Goal: Feedback & Contribution: Leave review/rating

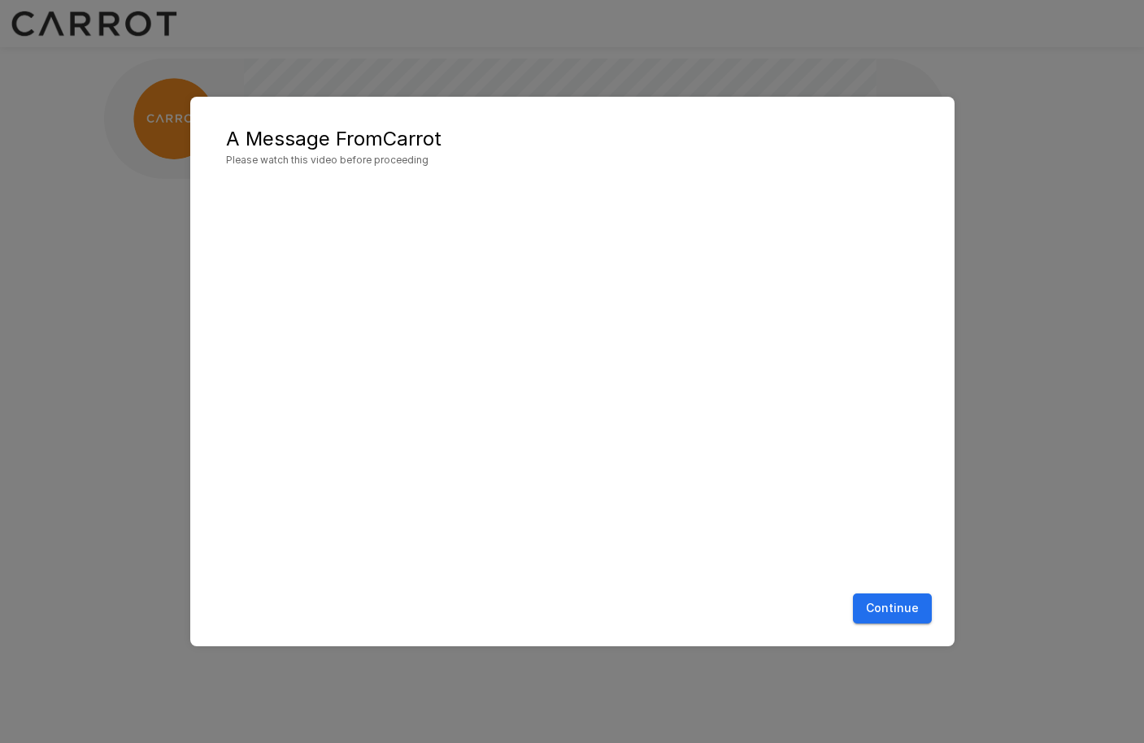
click at [896, 610] on button "Continue" at bounding box center [892, 609] width 79 height 30
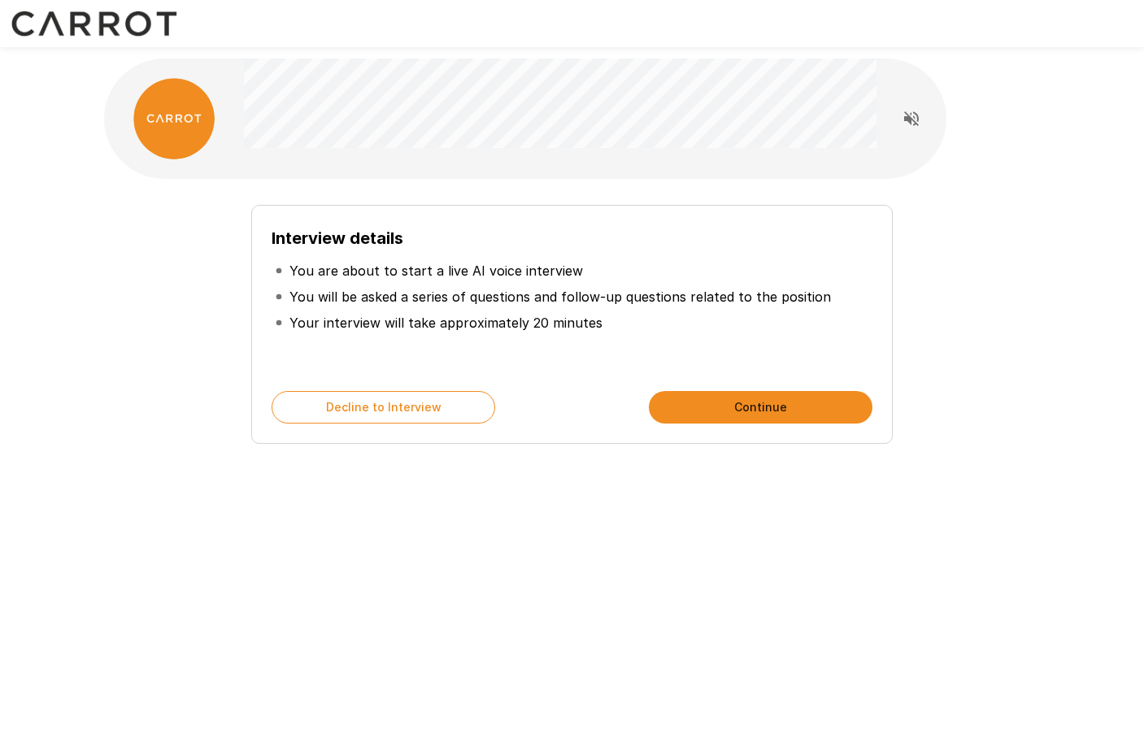
click at [670, 291] on p "You will be asked a series of questions and follow-up questions related to the …" at bounding box center [561, 297] width 542 height 20
click at [801, 400] on button "Continue" at bounding box center [761, 407] width 224 height 33
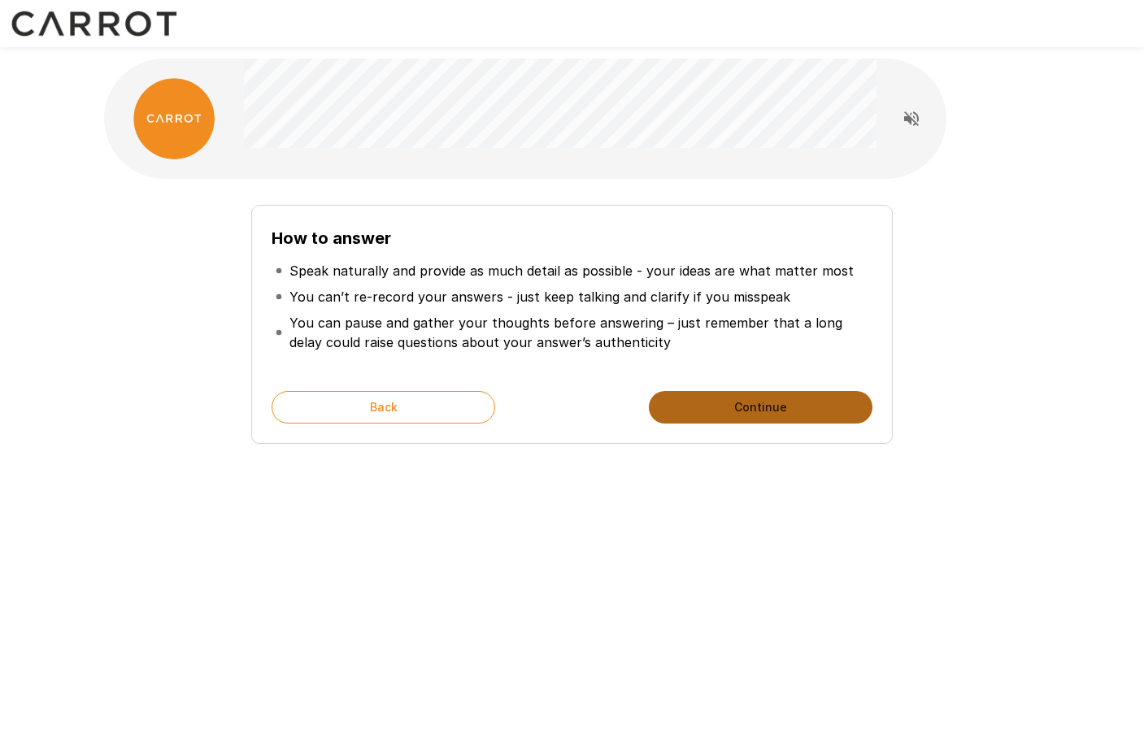
click at [801, 400] on button "Continue" at bounding box center [761, 407] width 224 height 33
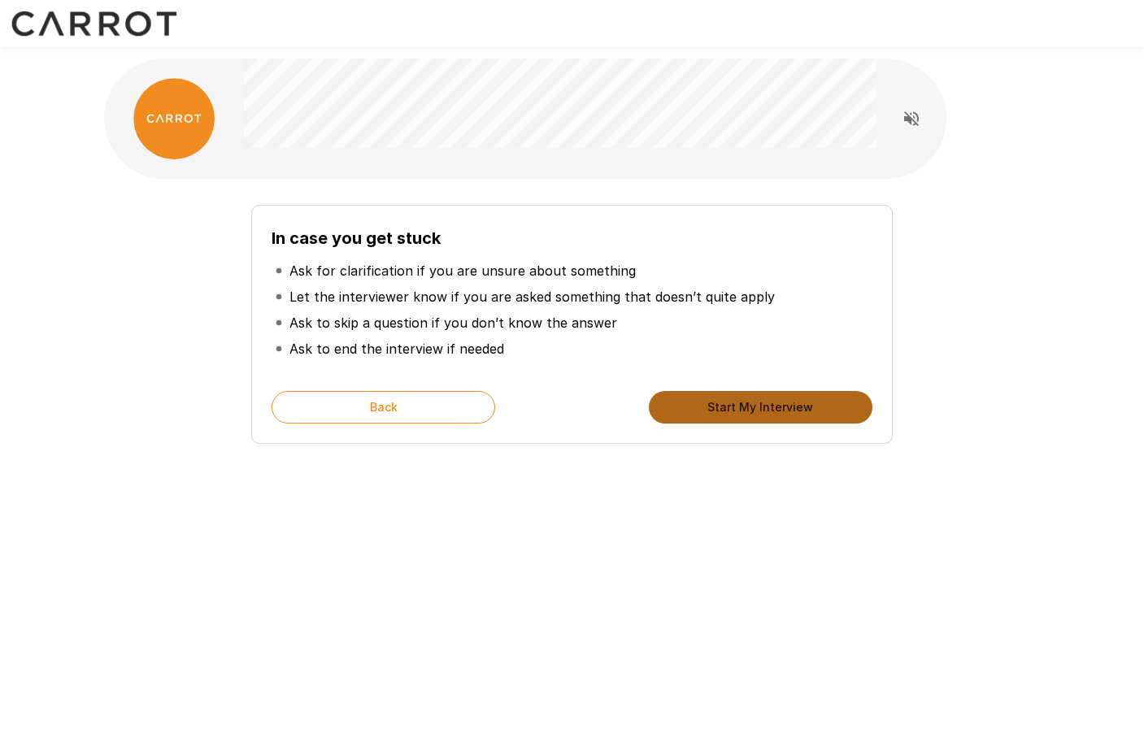
click at [801, 400] on button "Start My Interview" at bounding box center [761, 407] width 224 height 33
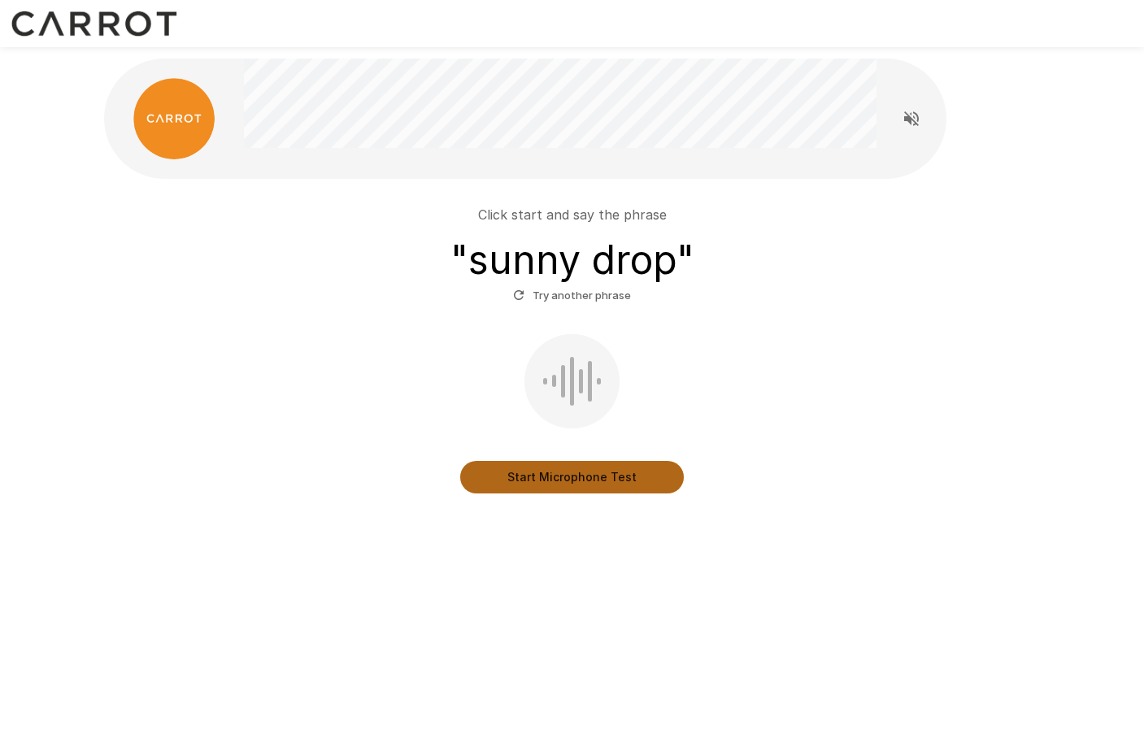
click at [562, 477] on button "Start Microphone Test" at bounding box center [572, 477] width 224 height 33
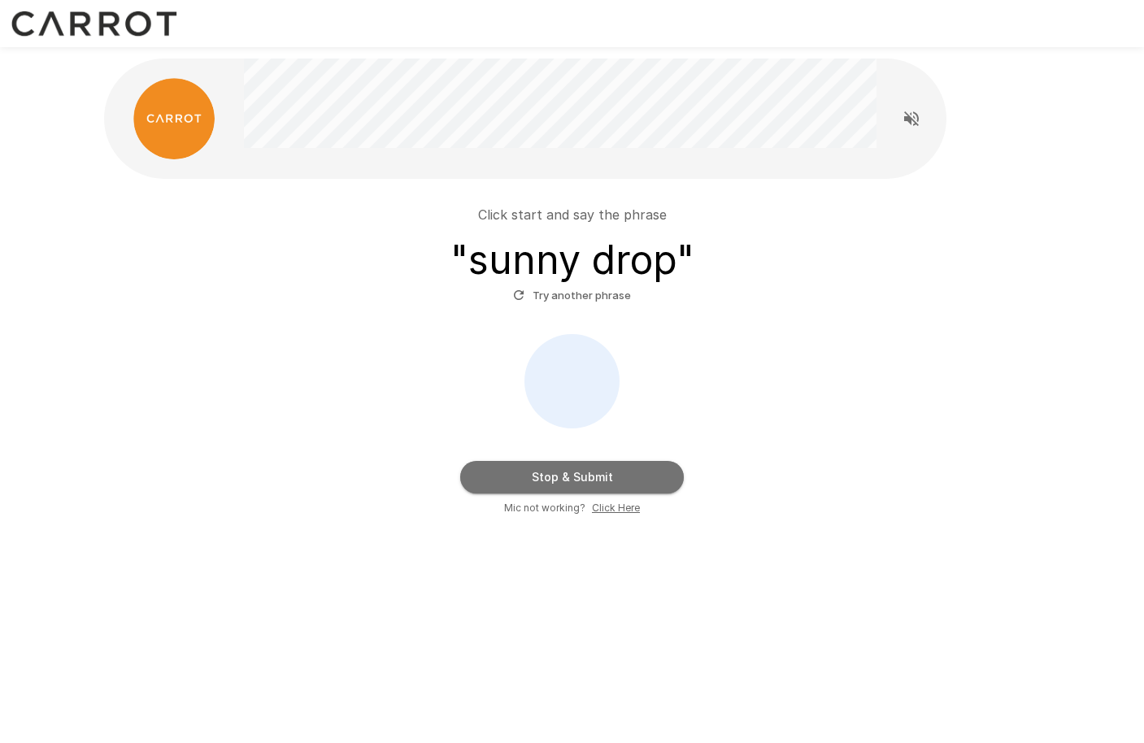
click at [562, 477] on button "Stop & Submit" at bounding box center [572, 477] width 224 height 33
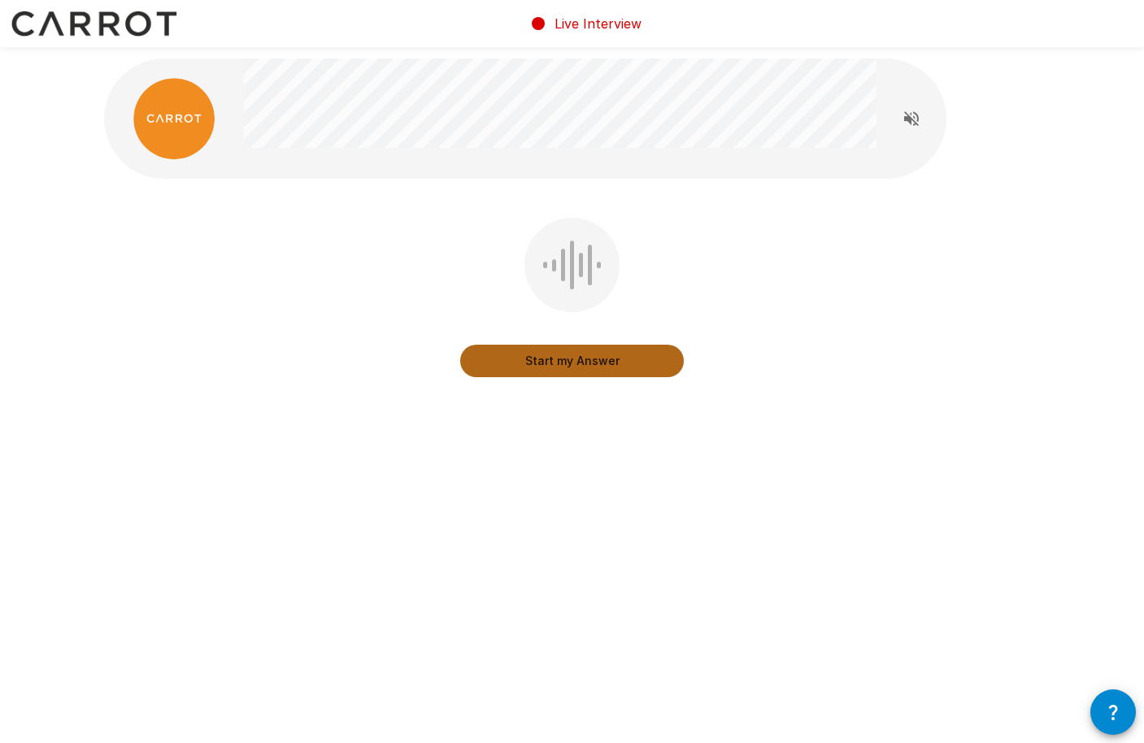
click at [564, 359] on button "Start my Answer" at bounding box center [572, 361] width 224 height 33
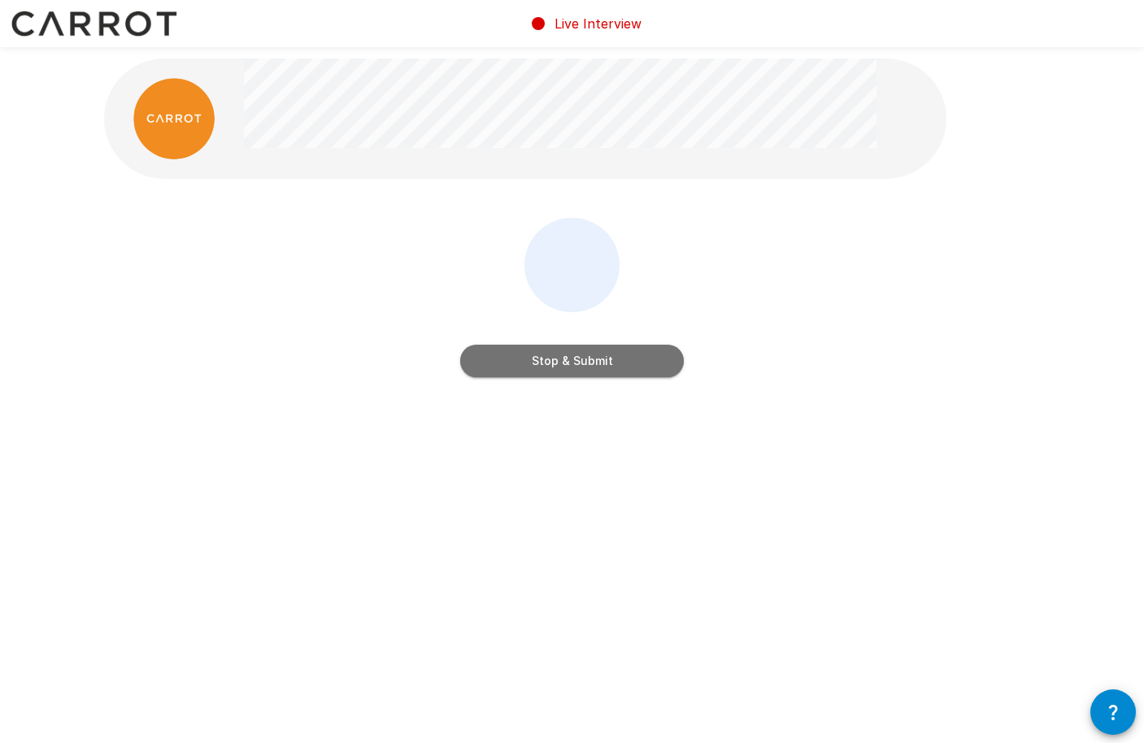
click at [564, 359] on button "Stop & Submit" at bounding box center [572, 361] width 224 height 33
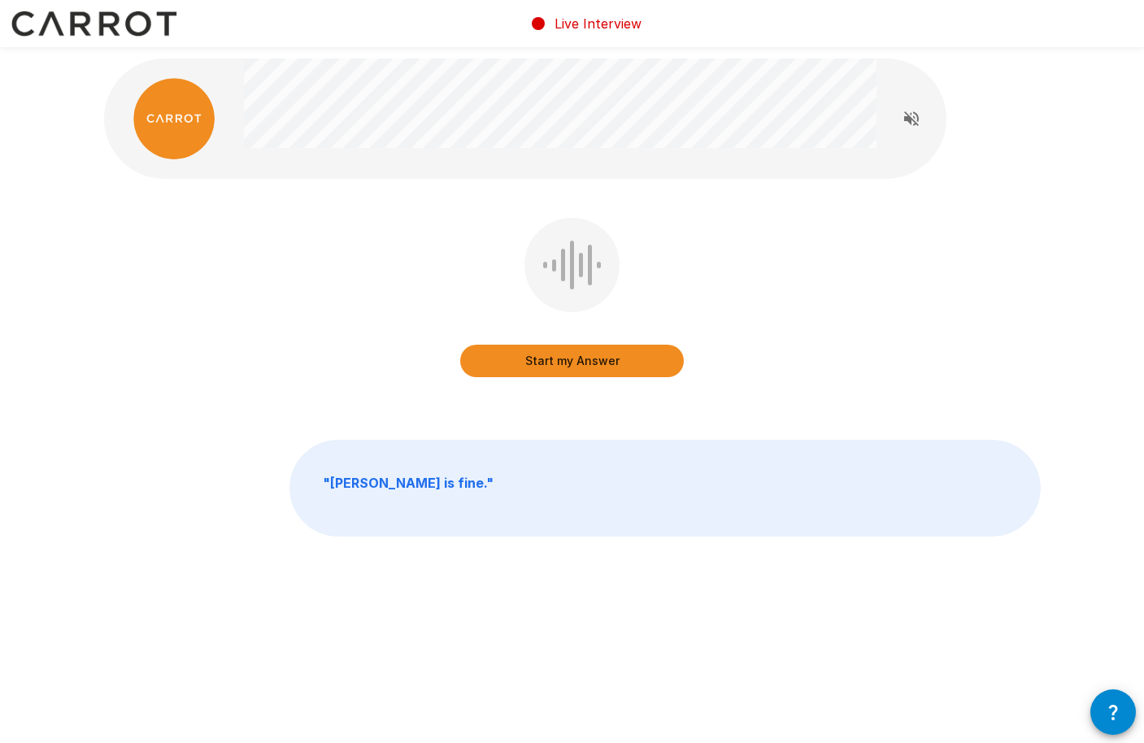
click at [564, 359] on button "Start my Answer" at bounding box center [572, 361] width 224 height 33
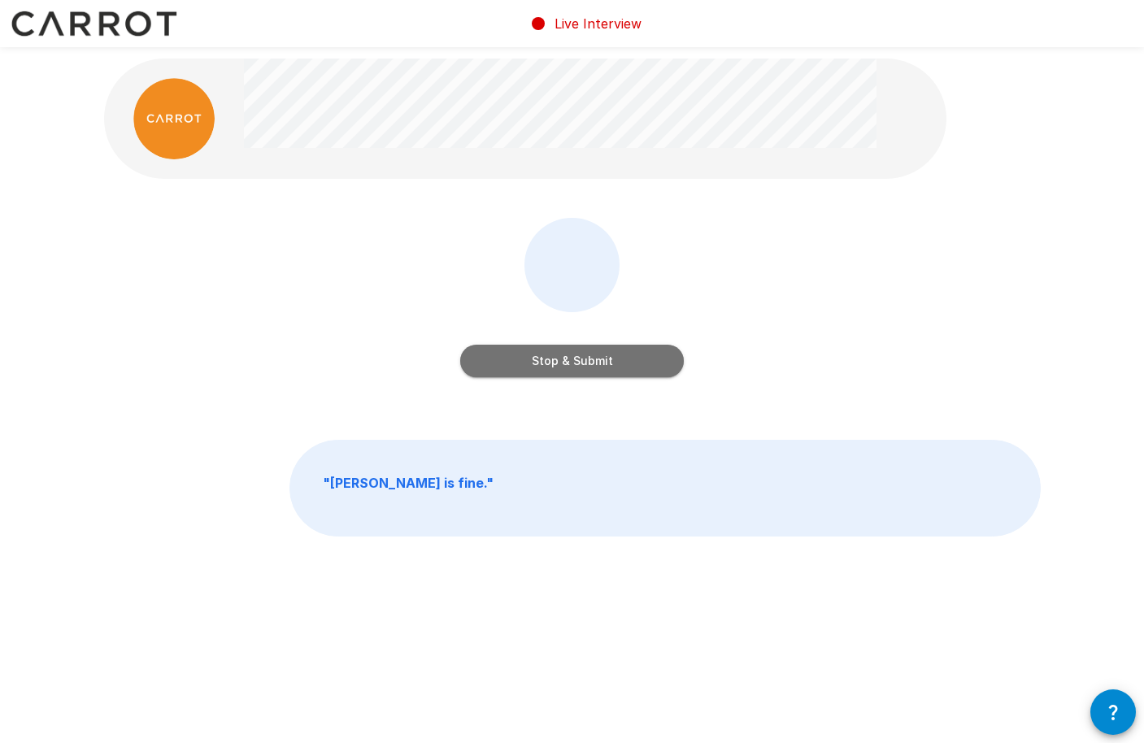
click at [564, 359] on button "Stop & Submit" at bounding box center [572, 361] width 224 height 33
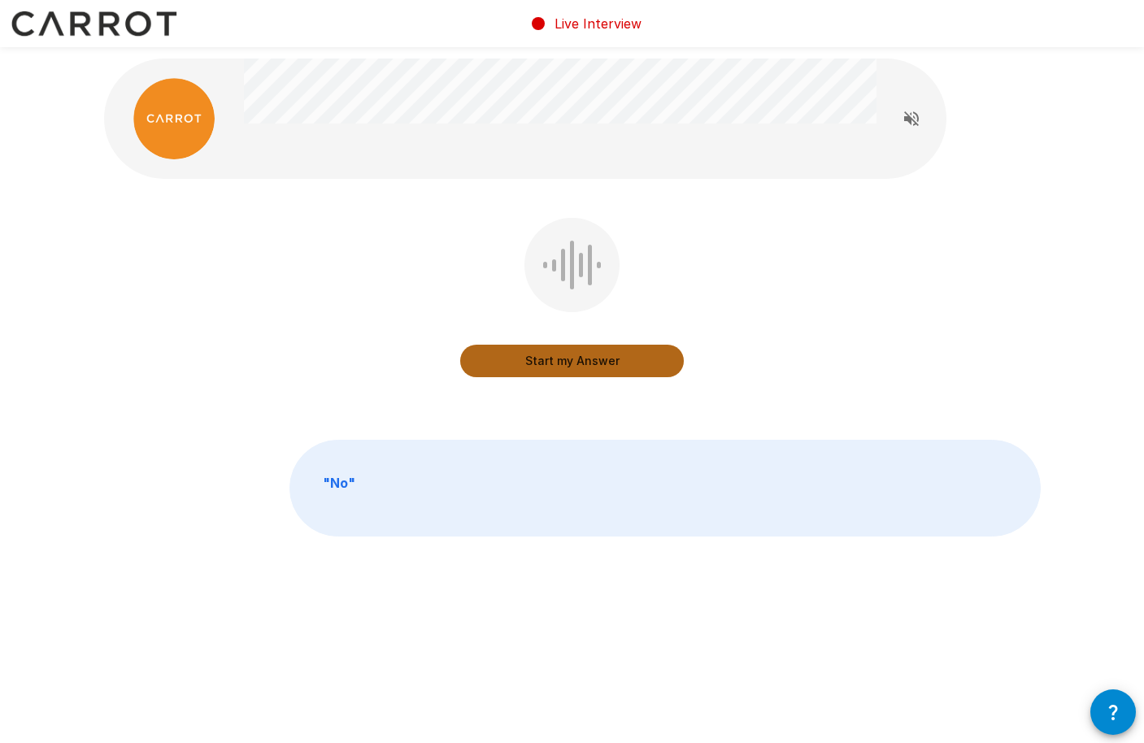
click at [564, 359] on button "Start my Answer" at bounding box center [572, 361] width 224 height 33
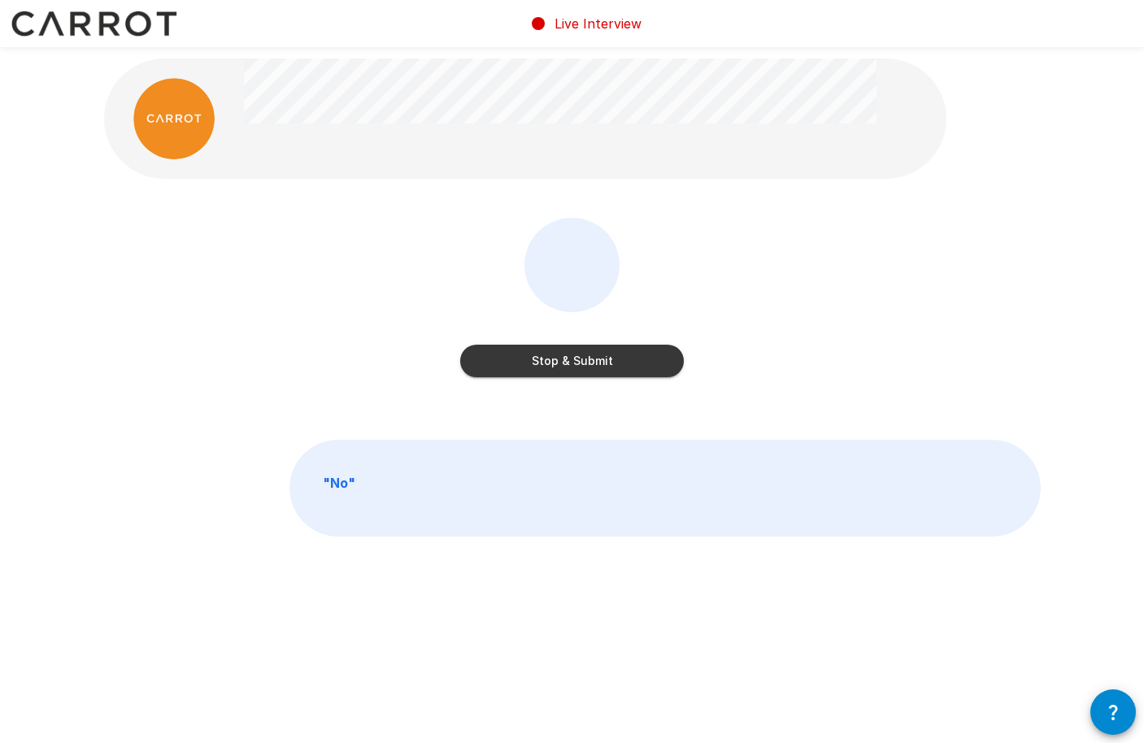
click at [564, 359] on button "Stop & Submit" at bounding box center [572, 361] width 224 height 33
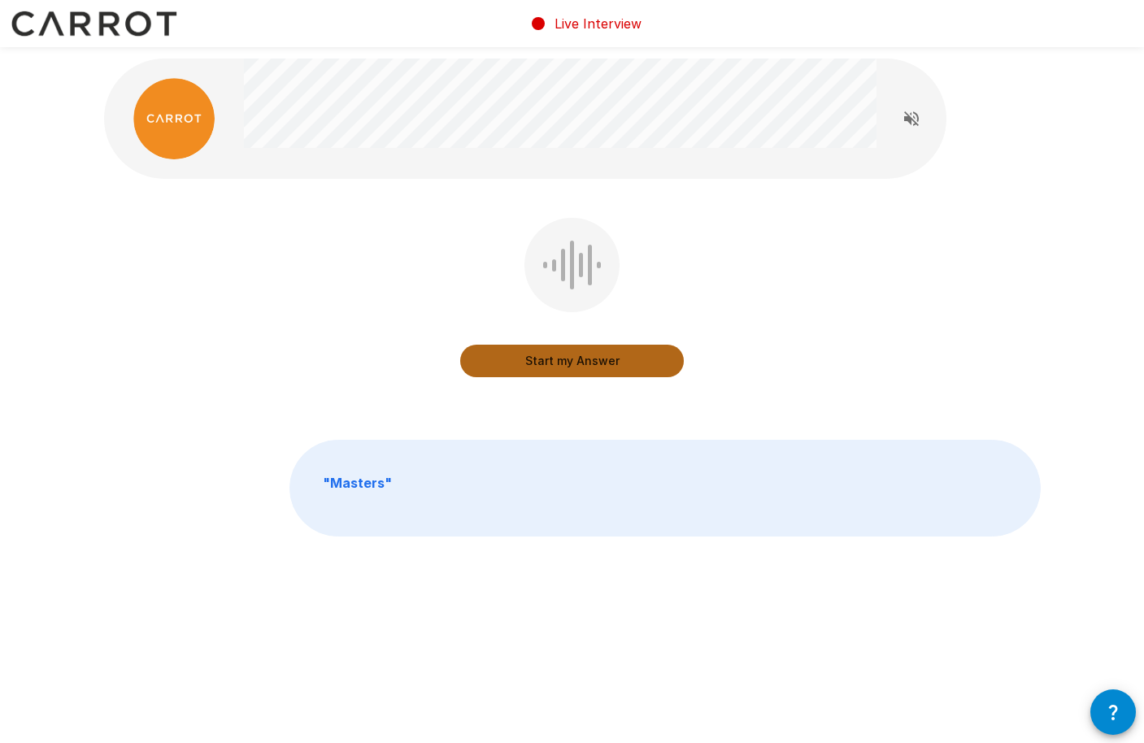
click at [564, 359] on button "Start my Answer" at bounding box center [572, 361] width 224 height 33
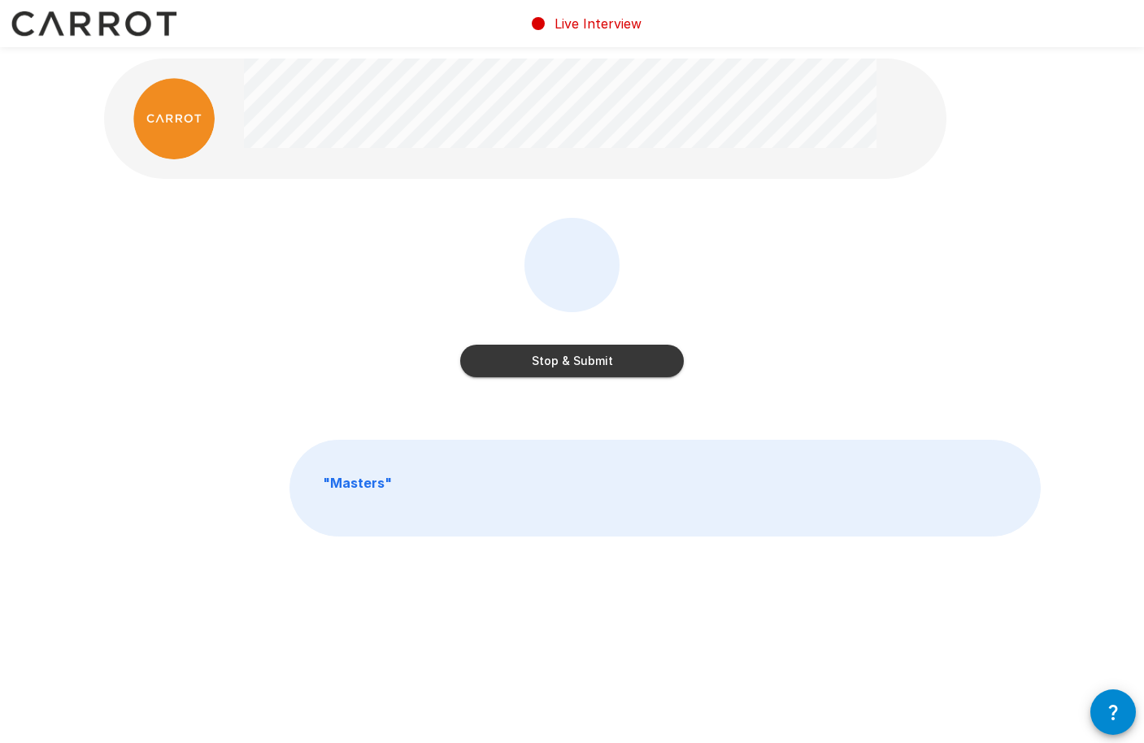
click at [564, 359] on button "Stop & Submit" at bounding box center [572, 361] width 224 height 33
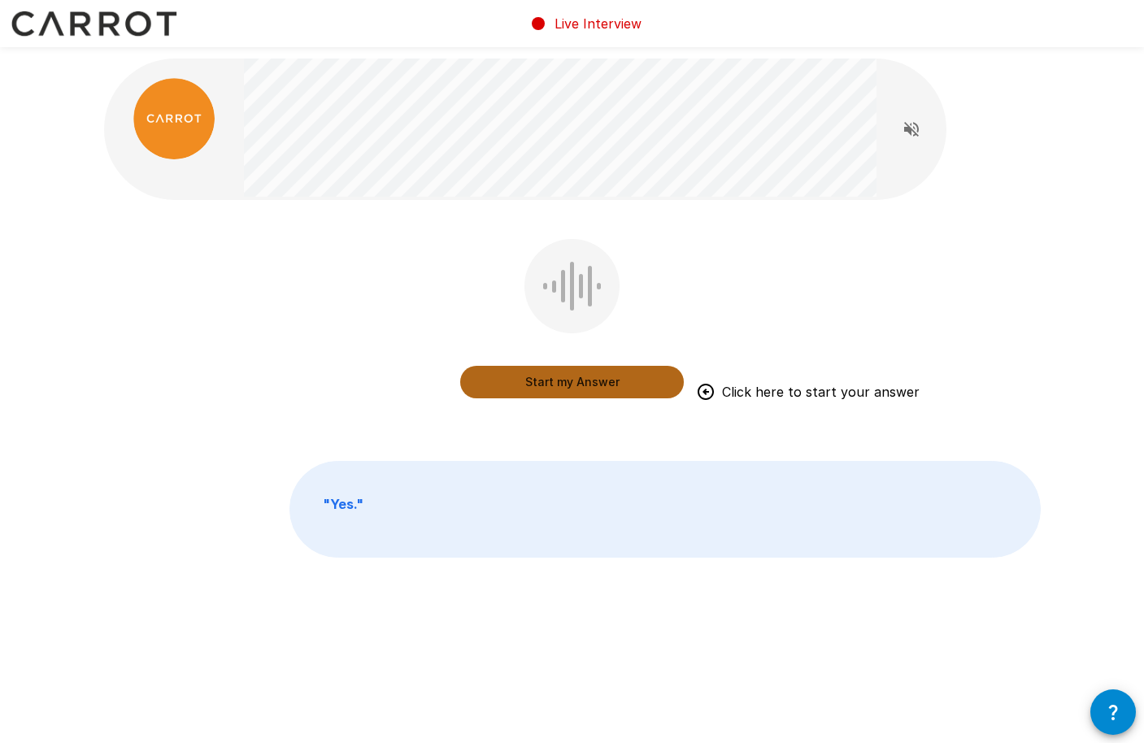
click at [608, 386] on button "Start my Answer" at bounding box center [572, 382] width 224 height 33
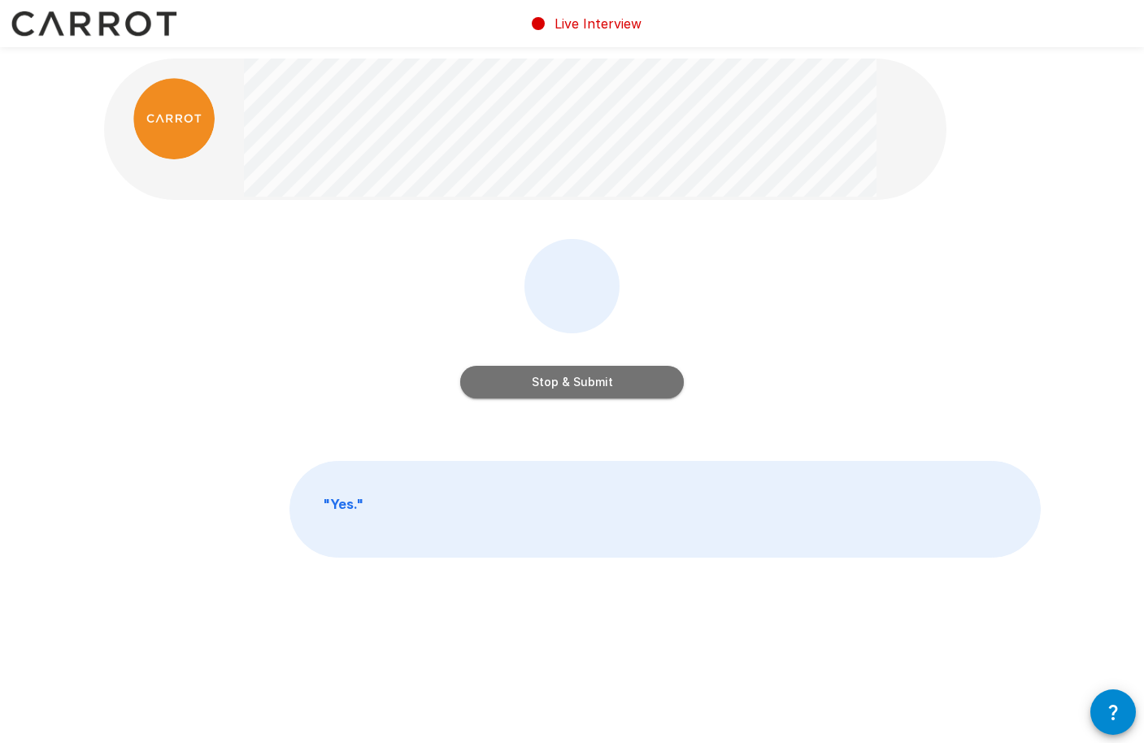
click at [608, 386] on button "Stop & Submit" at bounding box center [572, 382] width 224 height 33
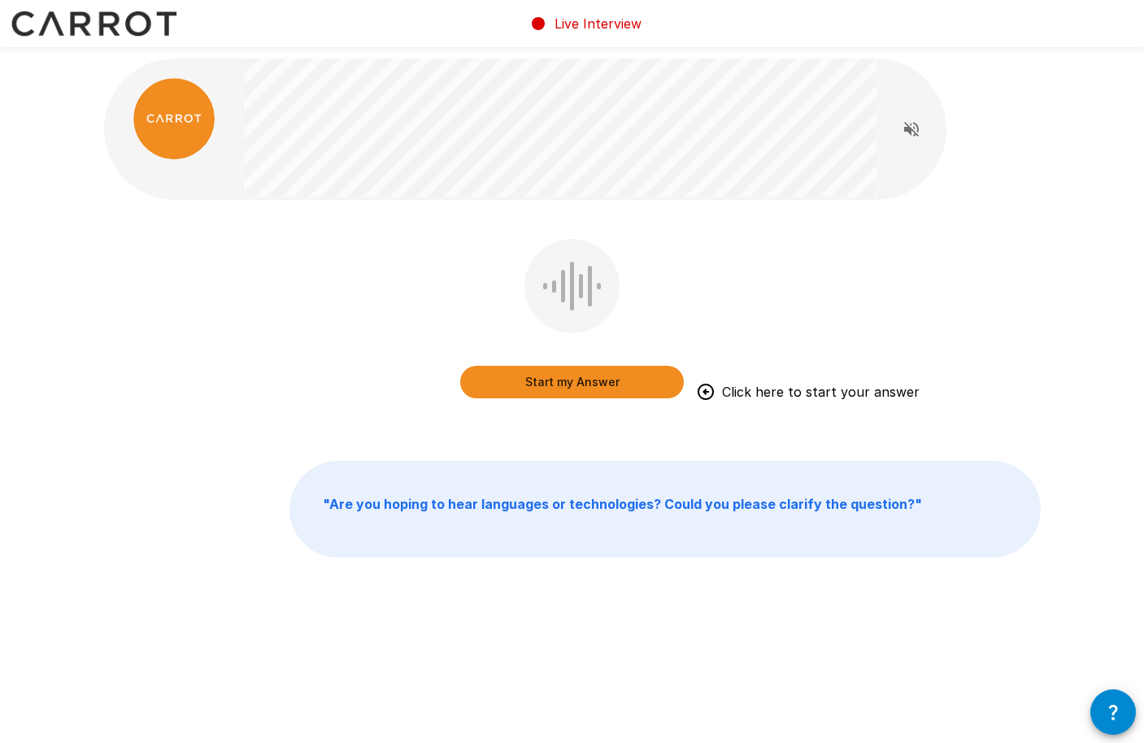
click at [577, 383] on button "Start my Answer" at bounding box center [572, 382] width 224 height 33
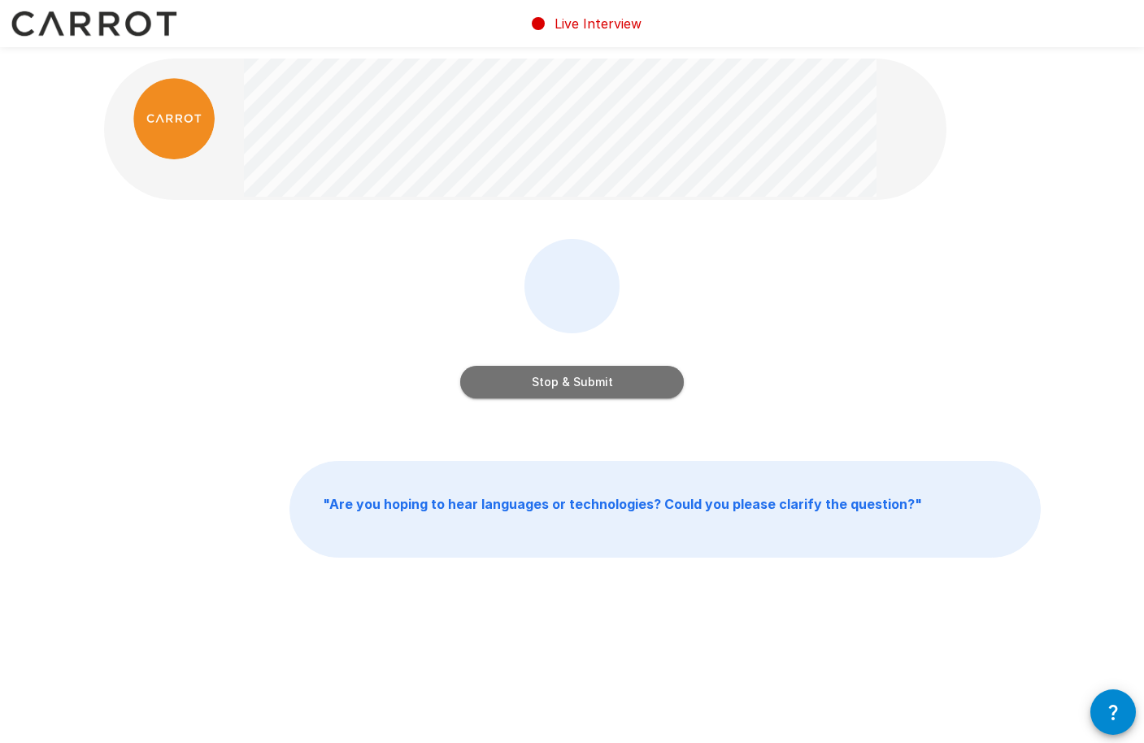
click at [582, 391] on button "Stop & Submit" at bounding box center [572, 382] width 224 height 33
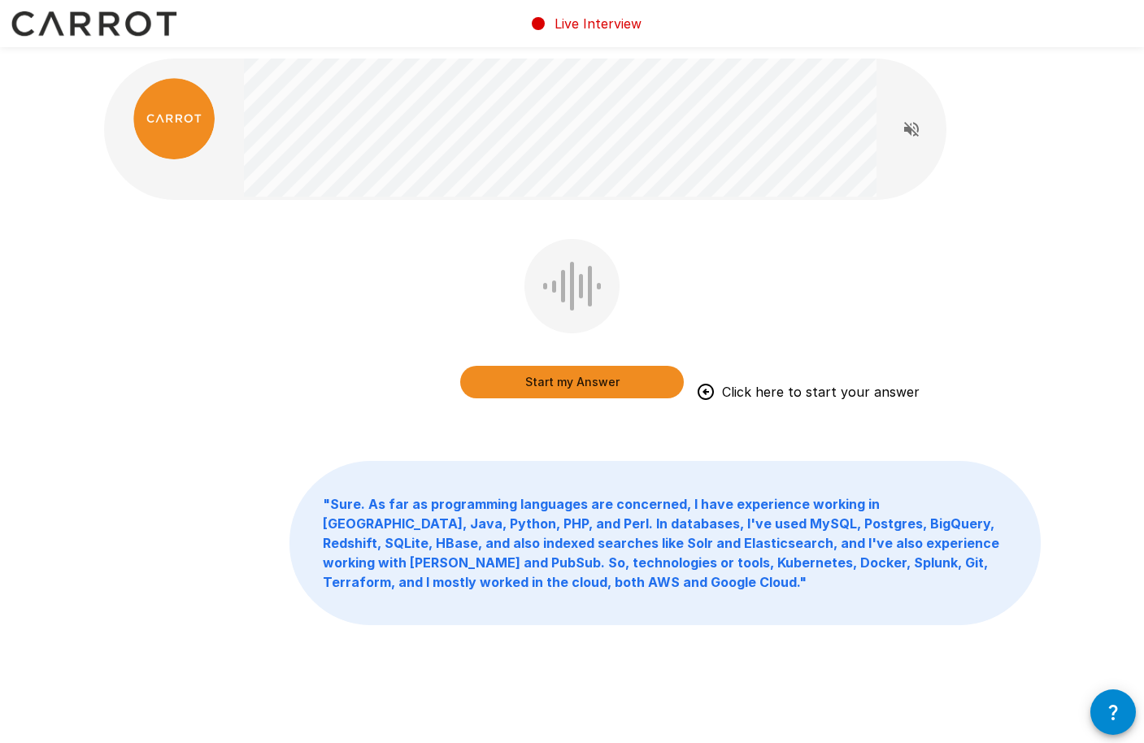
click at [410, 280] on div "Start my Answer Click here to start your answer" at bounding box center [572, 330] width 937 height 183
click at [530, 388] on button "Start my Answer" at bounding box center [572, 382] width 224 height 33
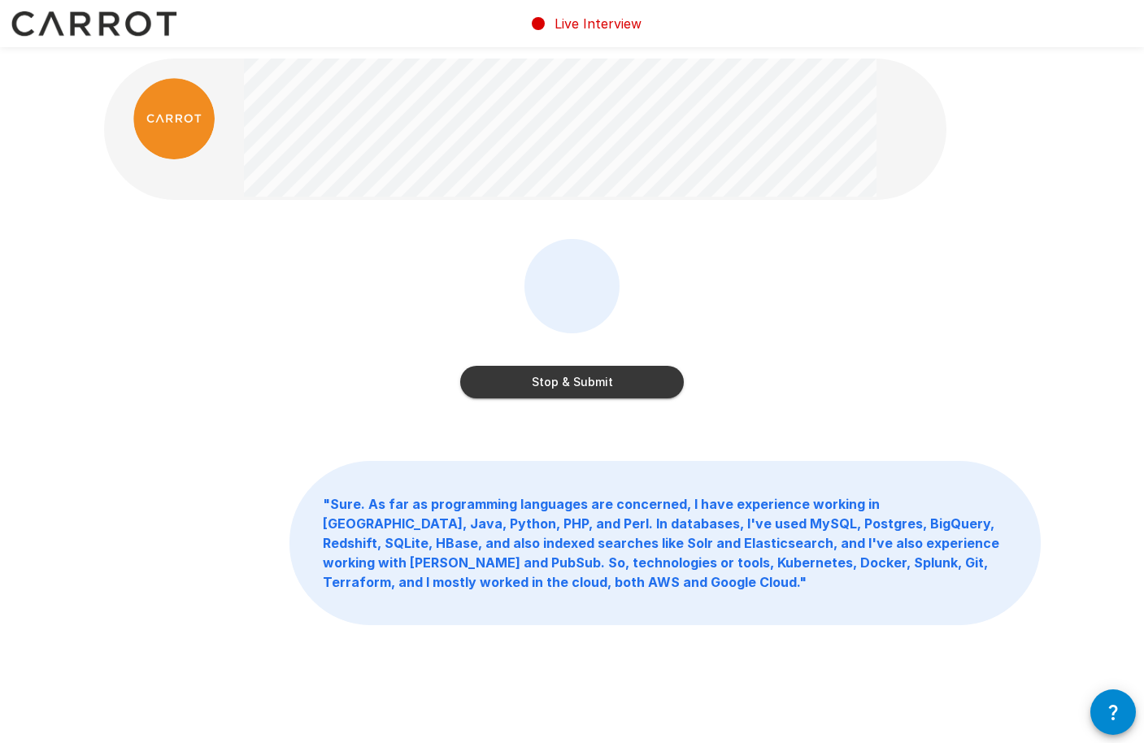
click at [530, 388] on button "Stop & Submit" at bounding box center [572, 382] width 224 height 33
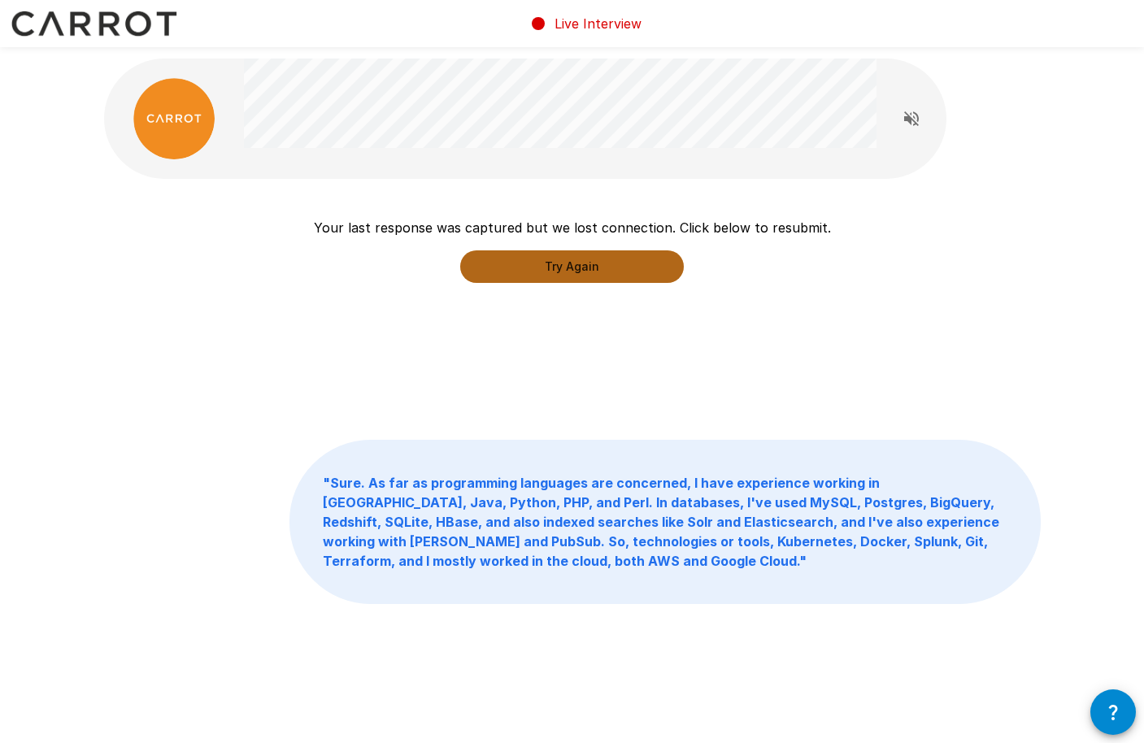
click at [612, 268] on button "Try Again" at bounding box center [572, 267] width 224 height 33
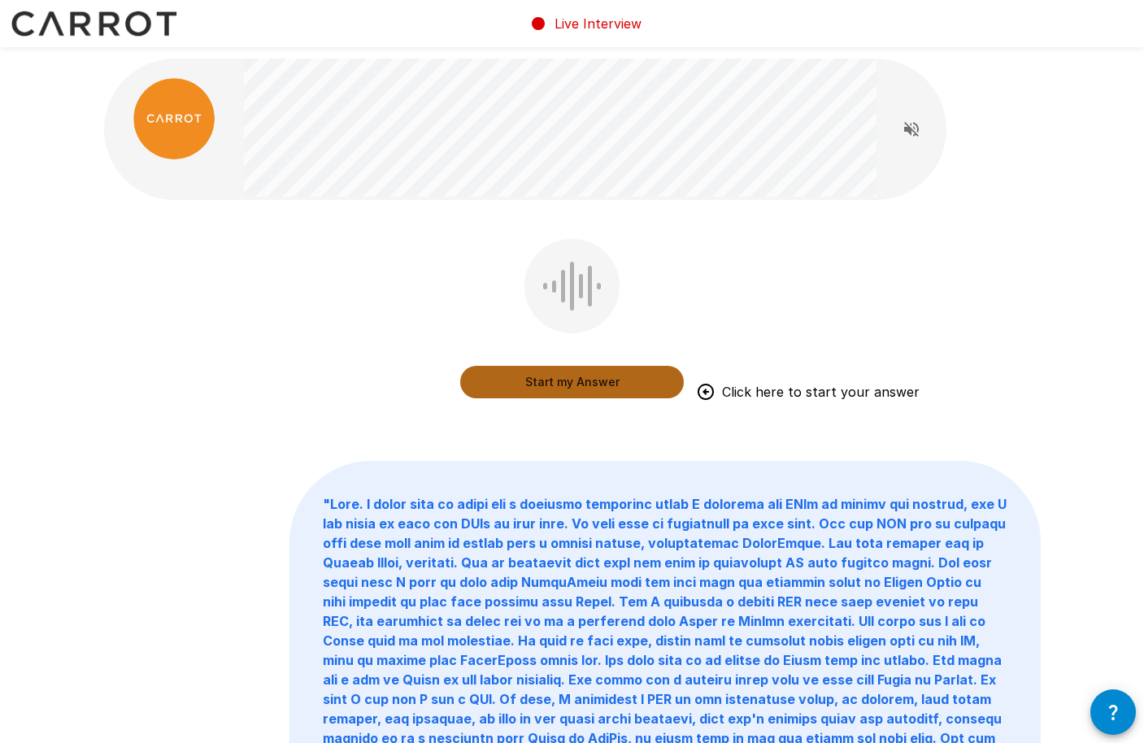
click at [590, 386] on button "Start my Answer" at bounding box center [572, 382] width 224 height 33
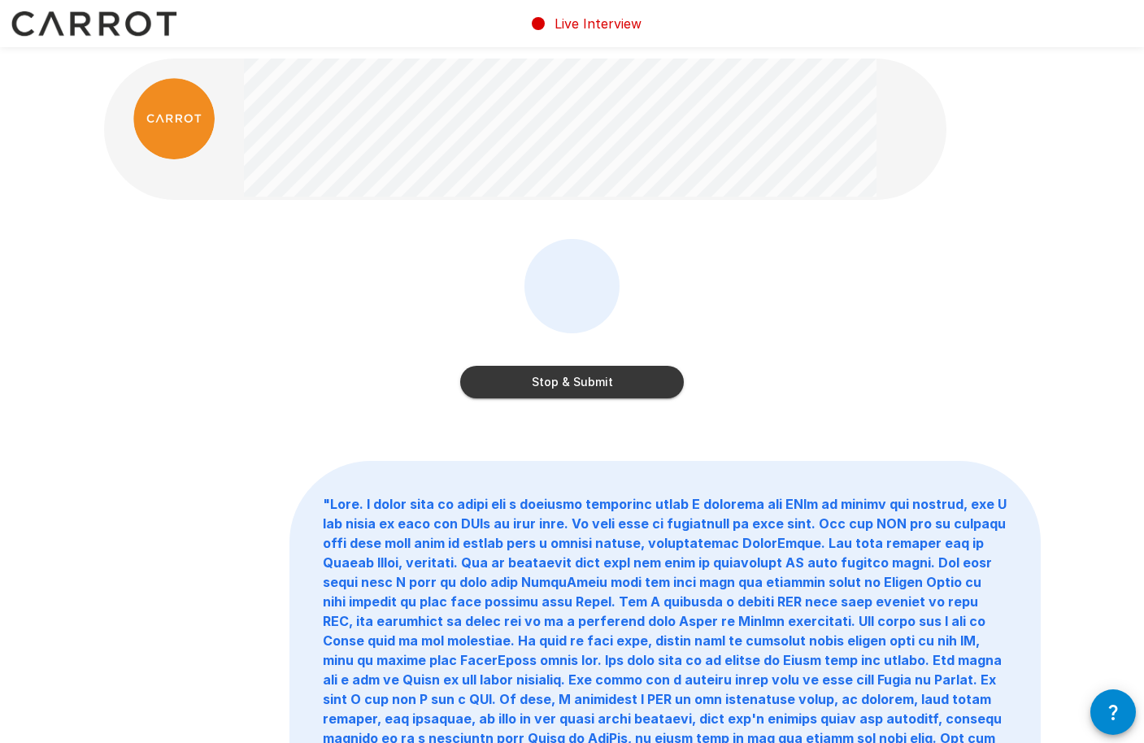
click at [603, 384] on button "Stop & Submit" at bounding box center [572, 382] width 224 height 33
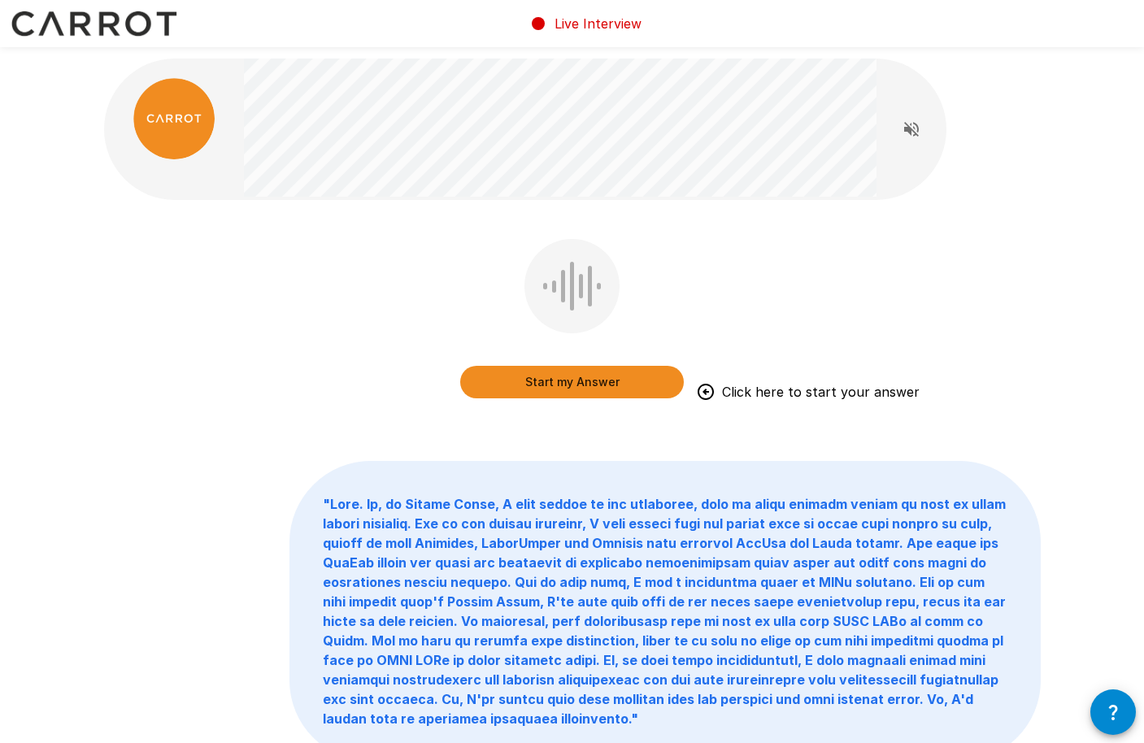
click at [731, 269] on div "Start my Answer Click here to start your answer" at bounding box center [572, 330] width 937 height 183
click at [582, 384] on button "Start my Answer" at bounding box center [572, 382] width 224 height 33
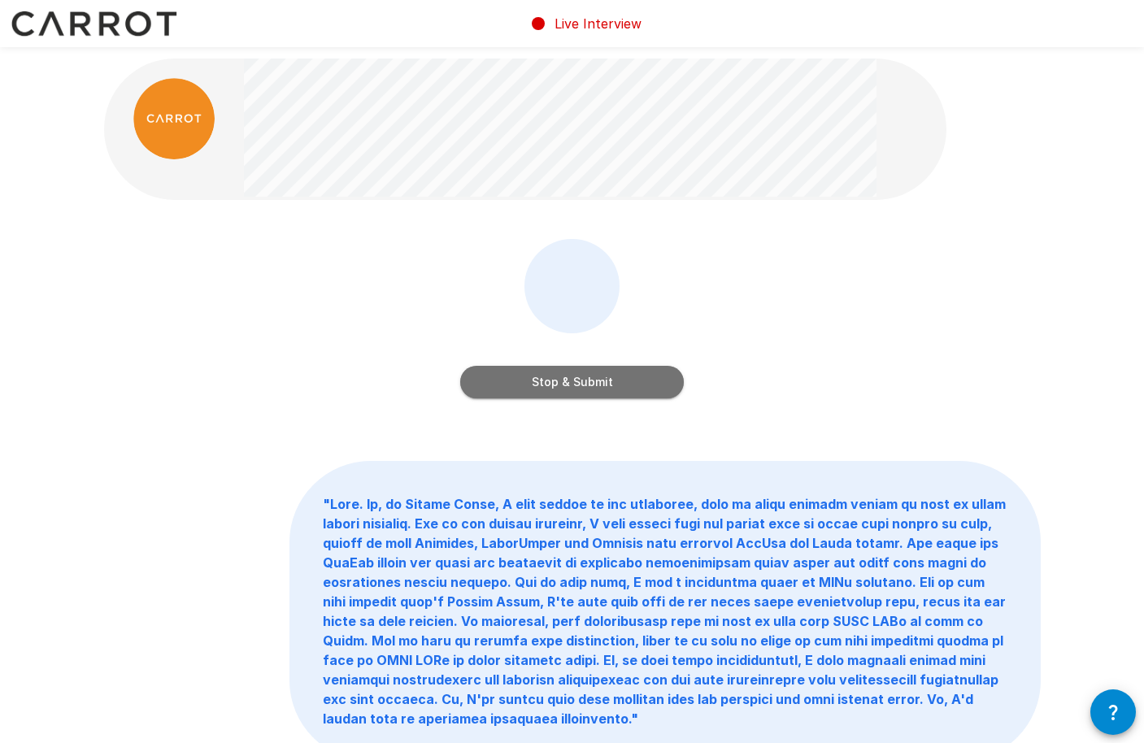
click at [577, 373] on button "Stop & Submit" at bounding box center [572, 382] width 224 height 33
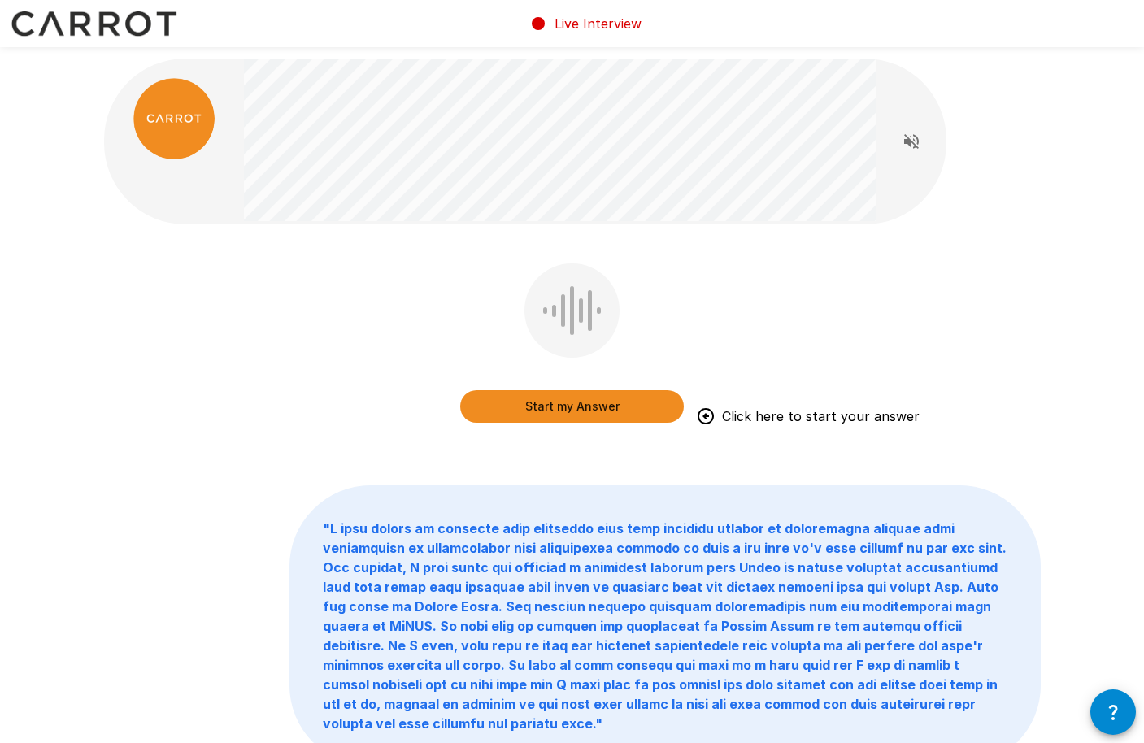
click at [556, 406] on button "Start my Answer" at bounding box center [572, 406] width 224 height 33
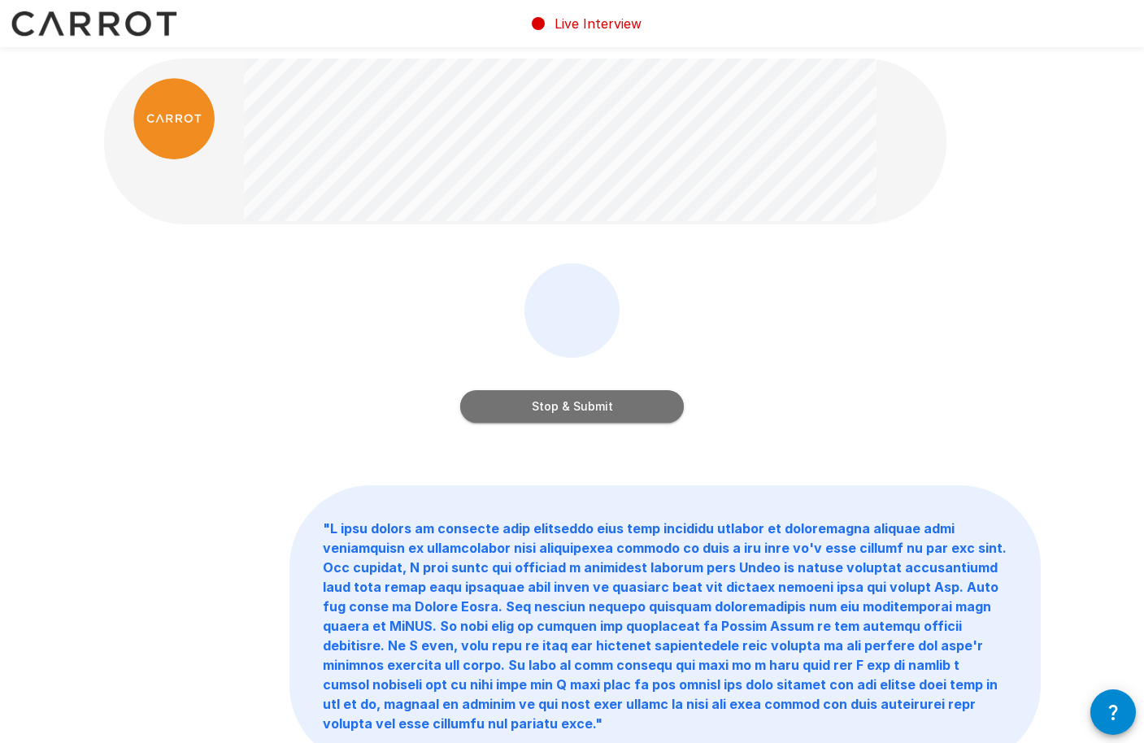
click at [556, 406] on button "Stop & Submit" at bounding box center [572, 406] width 224 height 33
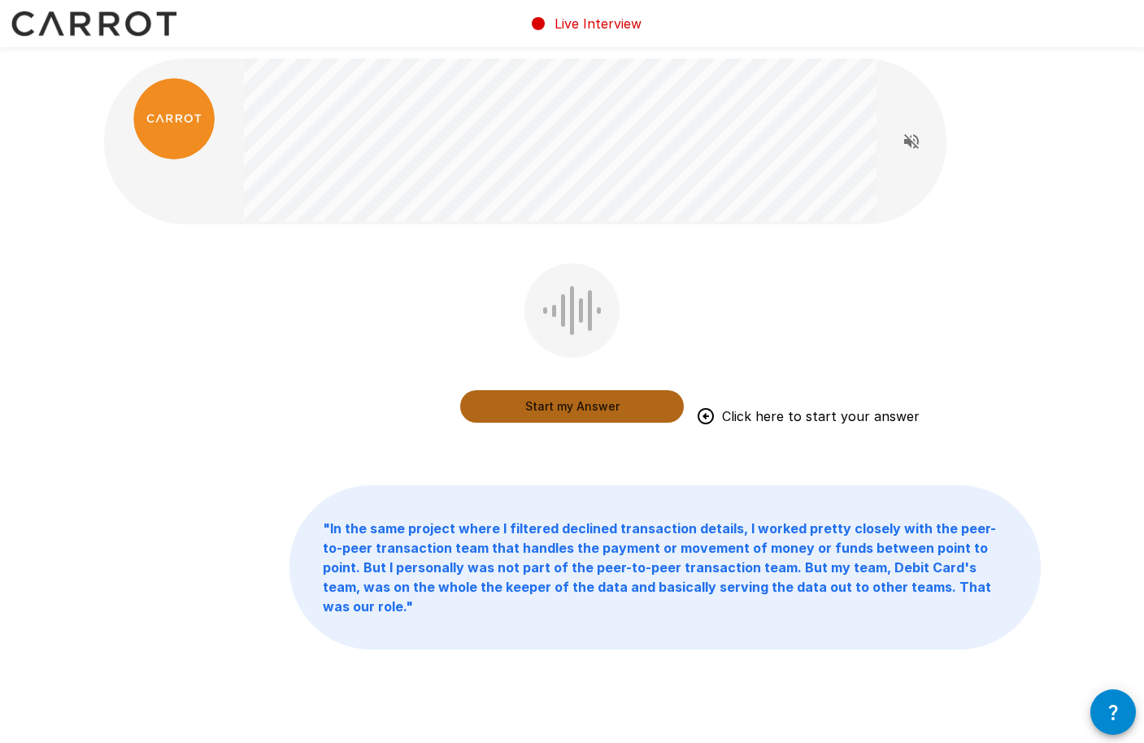
click at [566, 412] on button "Start my Answer" at bounding box center [572, 406] width 224 height 33
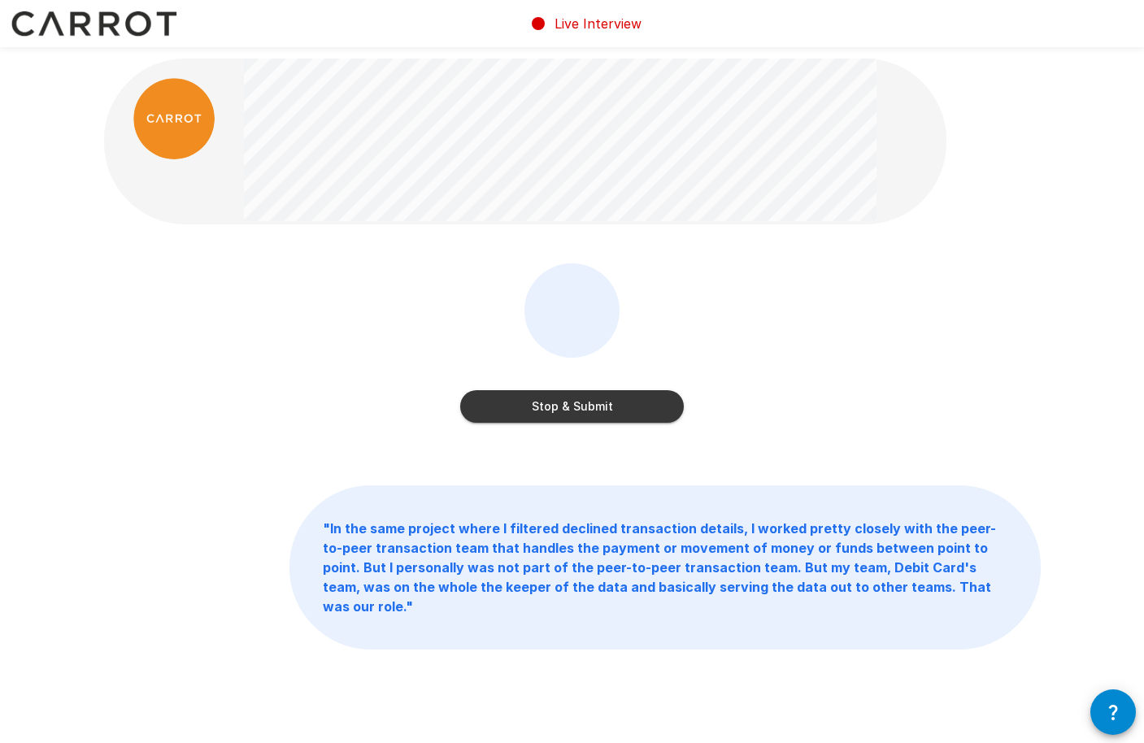
click at [568, 403] on button "Stop & Submit" at bounding box center [572, 406] width 224 height 33
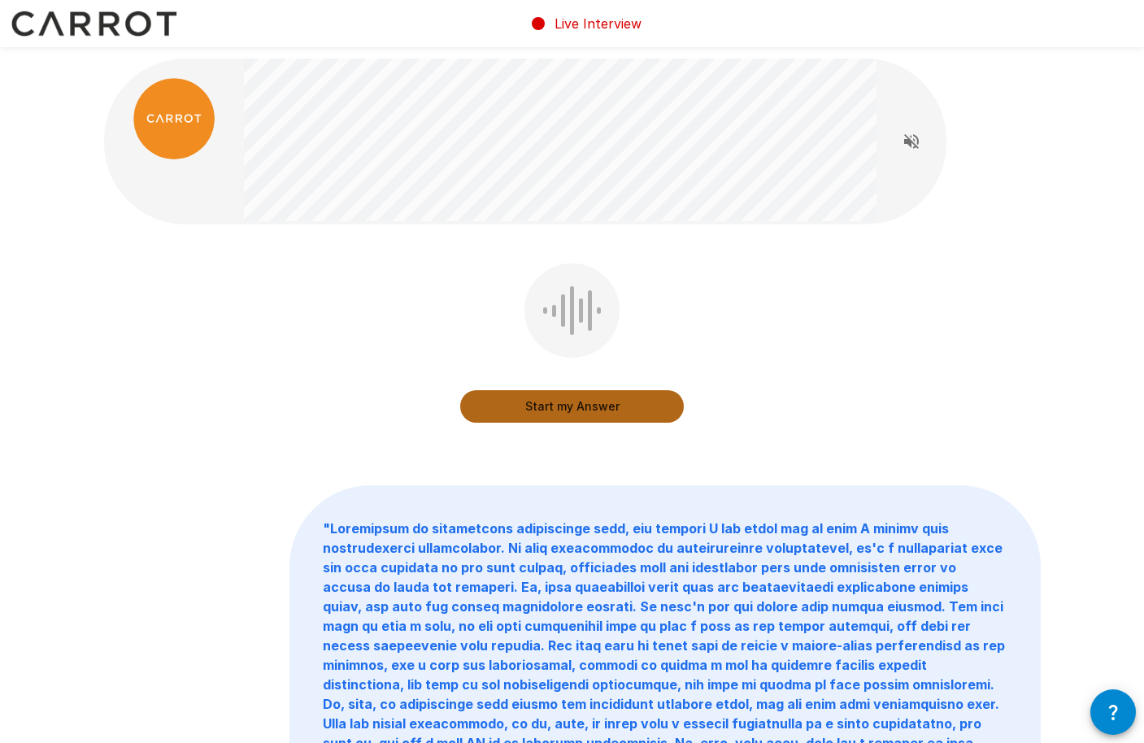
click at [568, 403] on button "Start my Answer" at bounding box center [572, 406] width 224 height 33
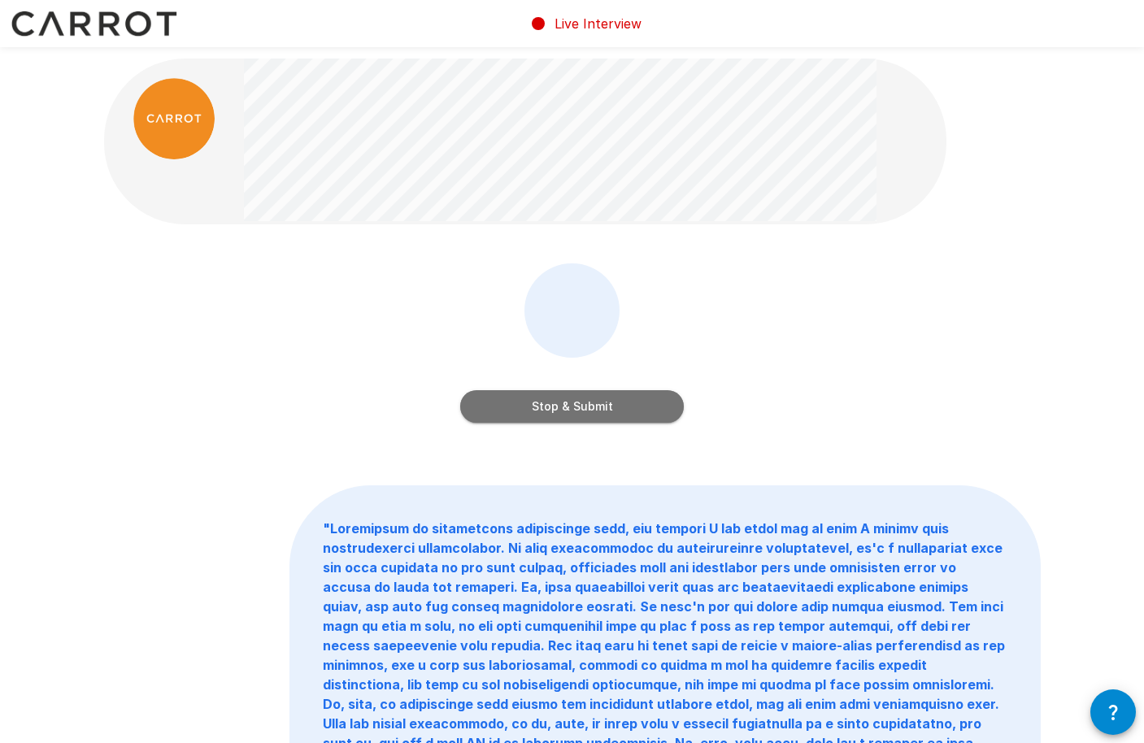
click at [561, 410] on button "Stop & Submit" at bounding box center [572, 406] width 224 height 33
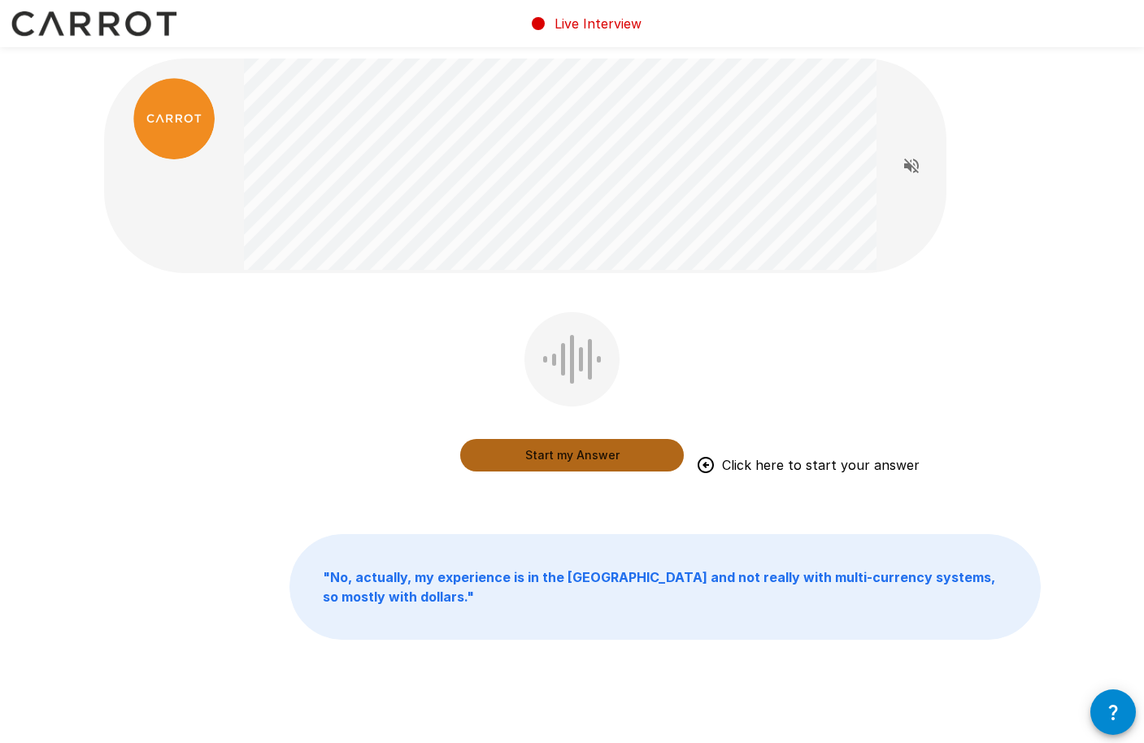
click at [554, 454] on button "Start my Answer" at bounding box center [572, 455] width 224 height 33
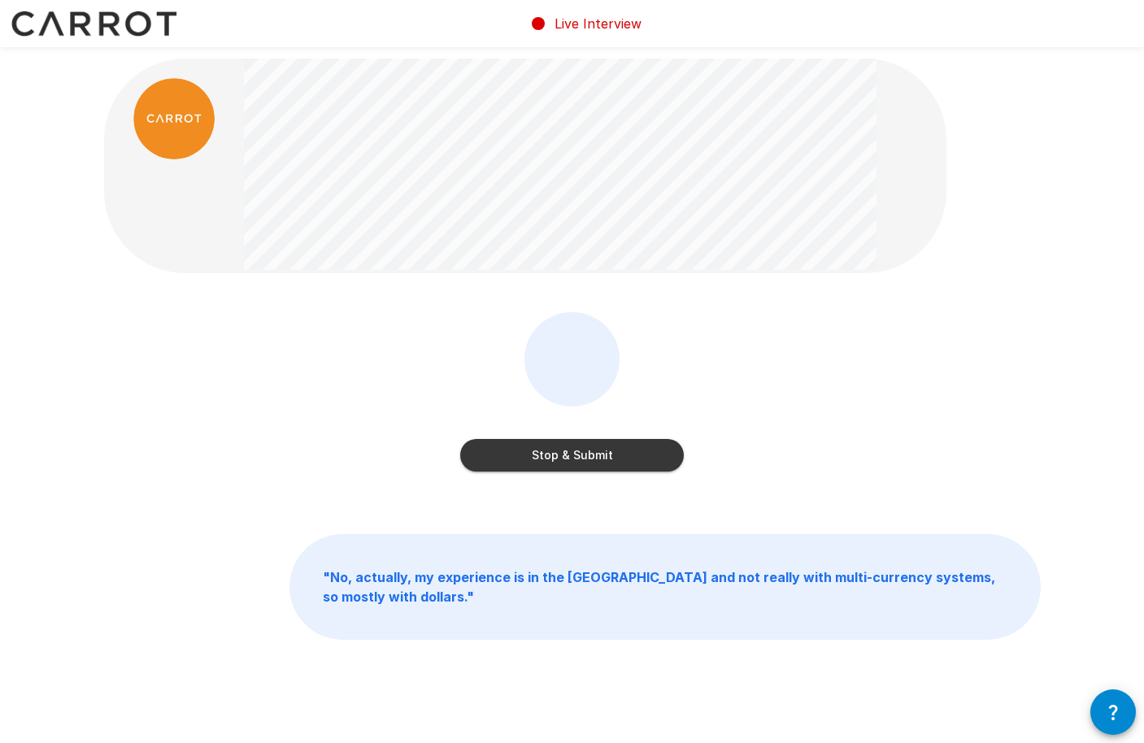
click at [559, 453] on button "Stop & Submit" at bounding box center [572, 455] width 224 height 33
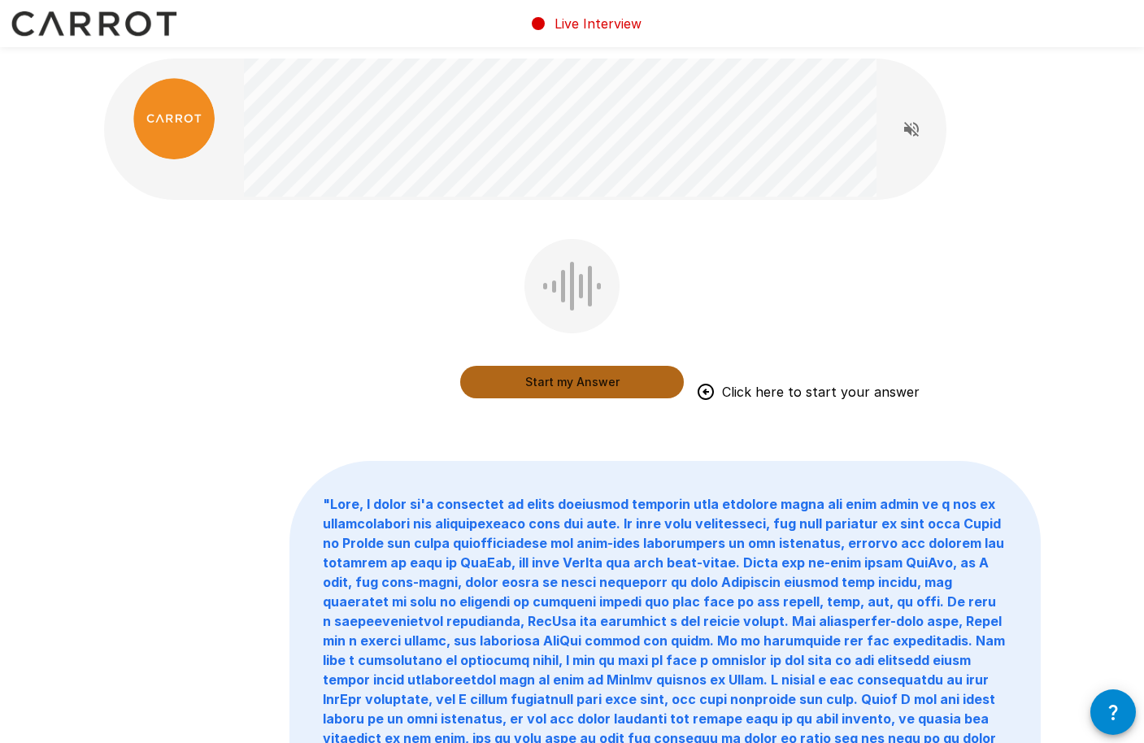
click at [539, 392] on button "Start my Answer" at bounding box center [572, 382] width 224 height 33
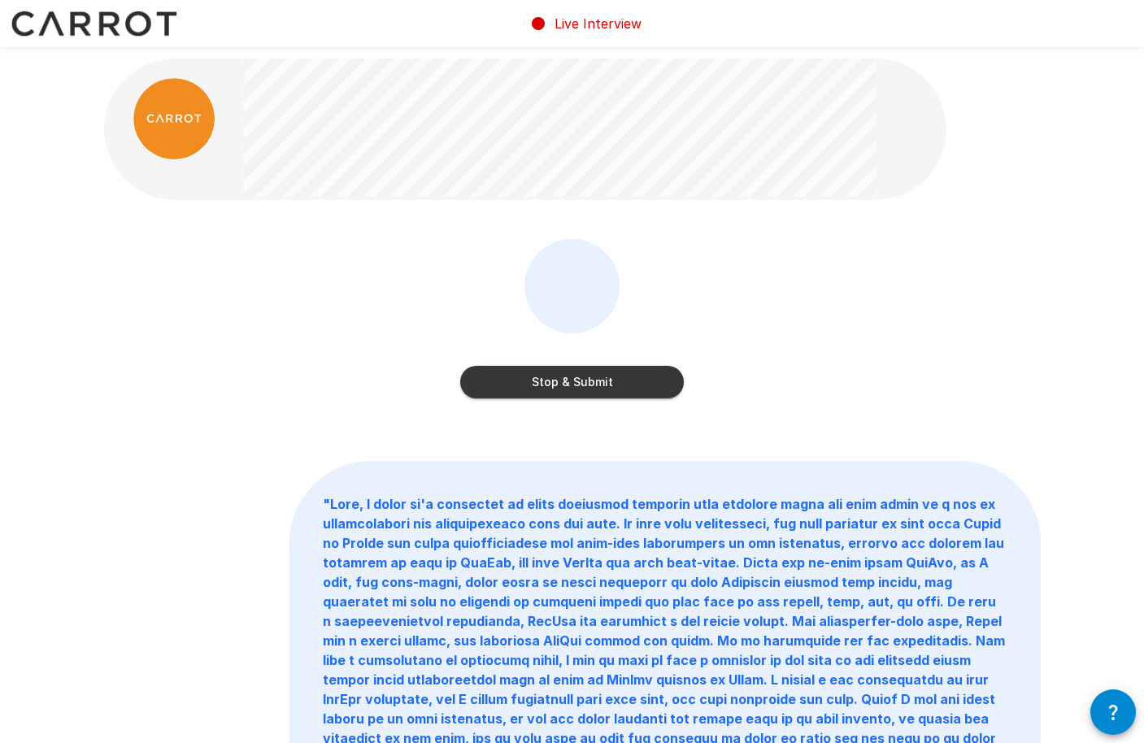
click at [566, 381] on button "Stop & Submit" at bounding box center [572, 382] width 224 height 33
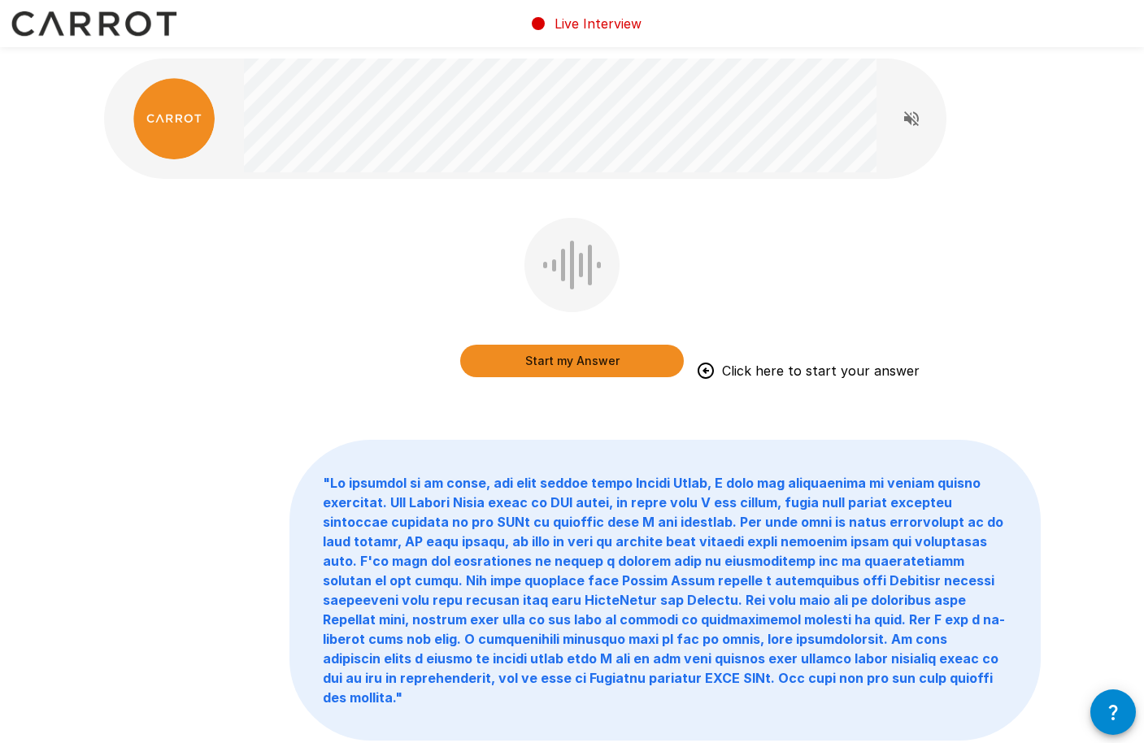
click at [570, 355] on button "Start my Answer" at bounding box center [572, 361] width 224 height 33
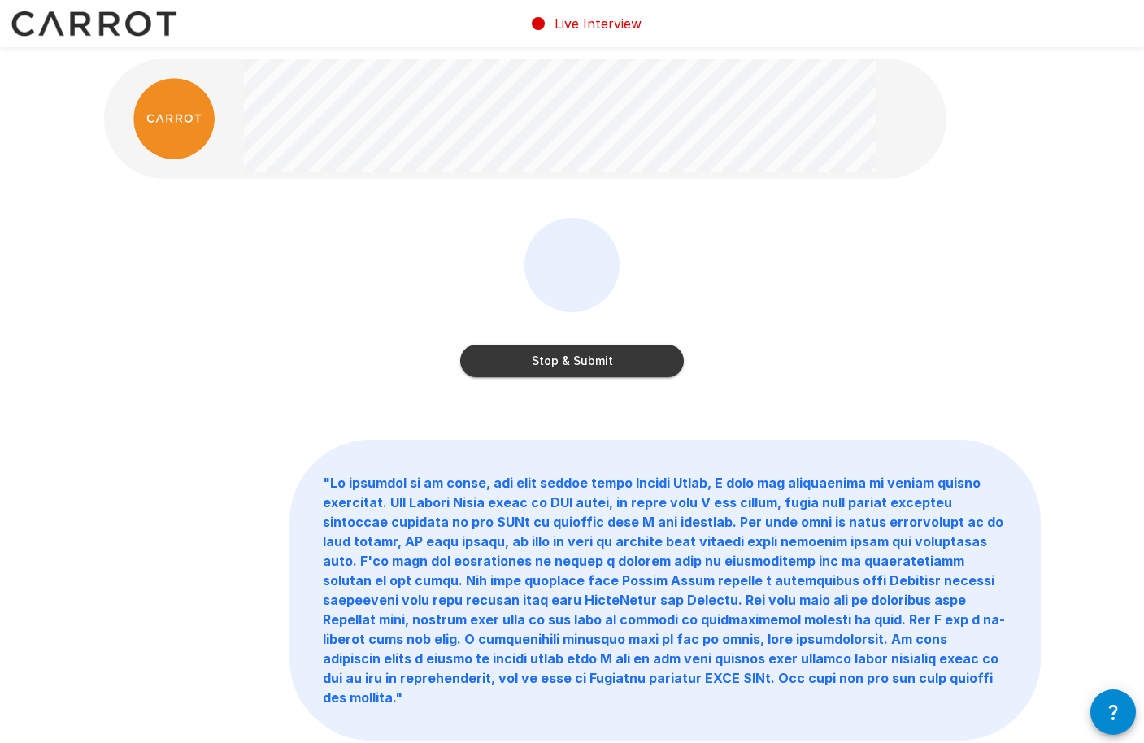
click at [570, 355] on button "Stop & Submit" at bounding box center [572, 361] width 224 height 33
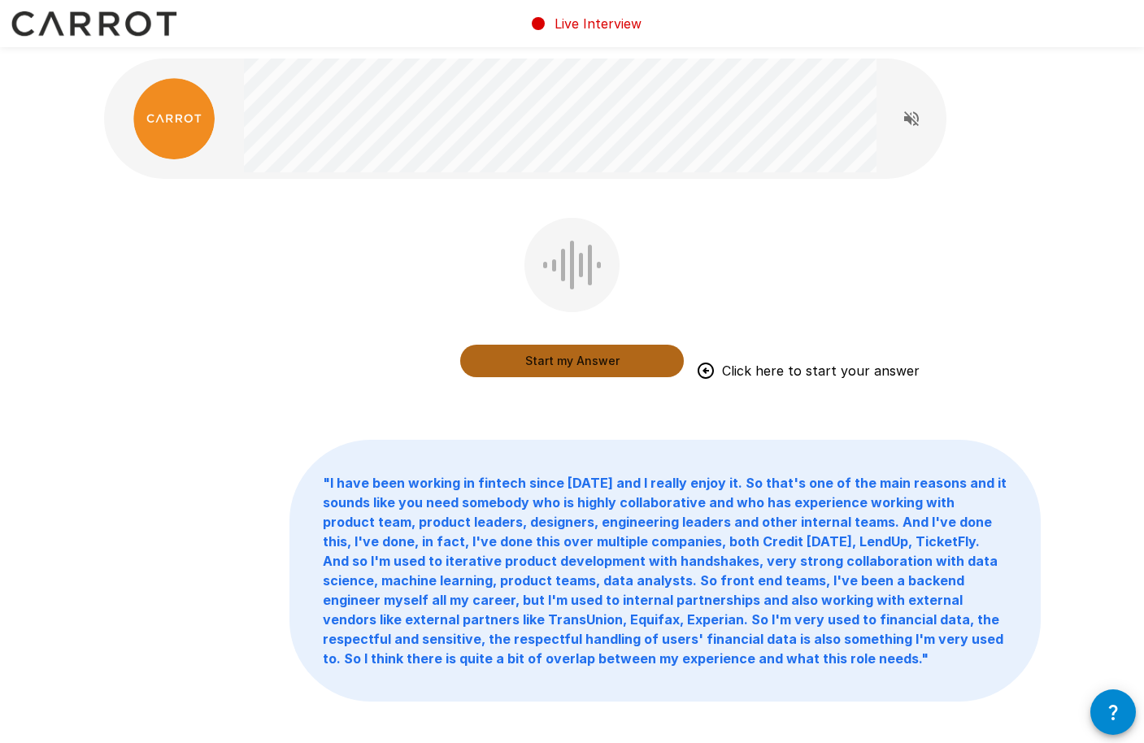
click at [568, 366] on button "Start my Answer" at bounding box center [572, 361] width 224 height 33
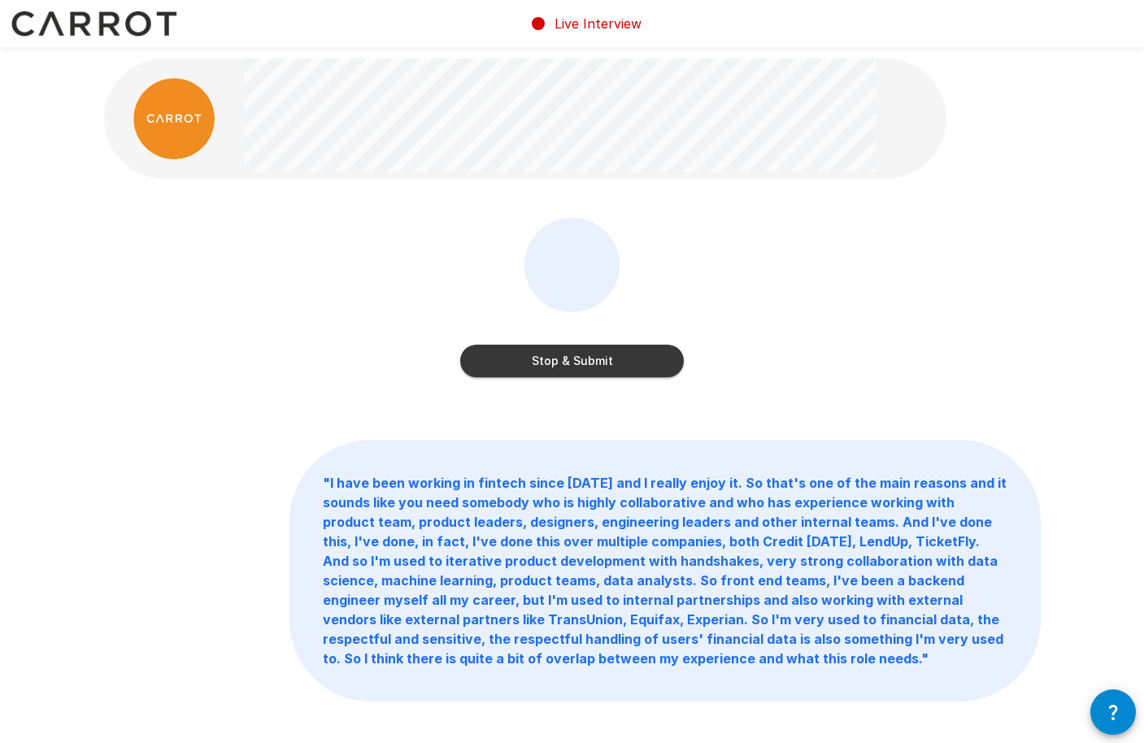
click at [568, 366] on button "Stop & Submit" at bounding box center [572, 361] width 224 height 33
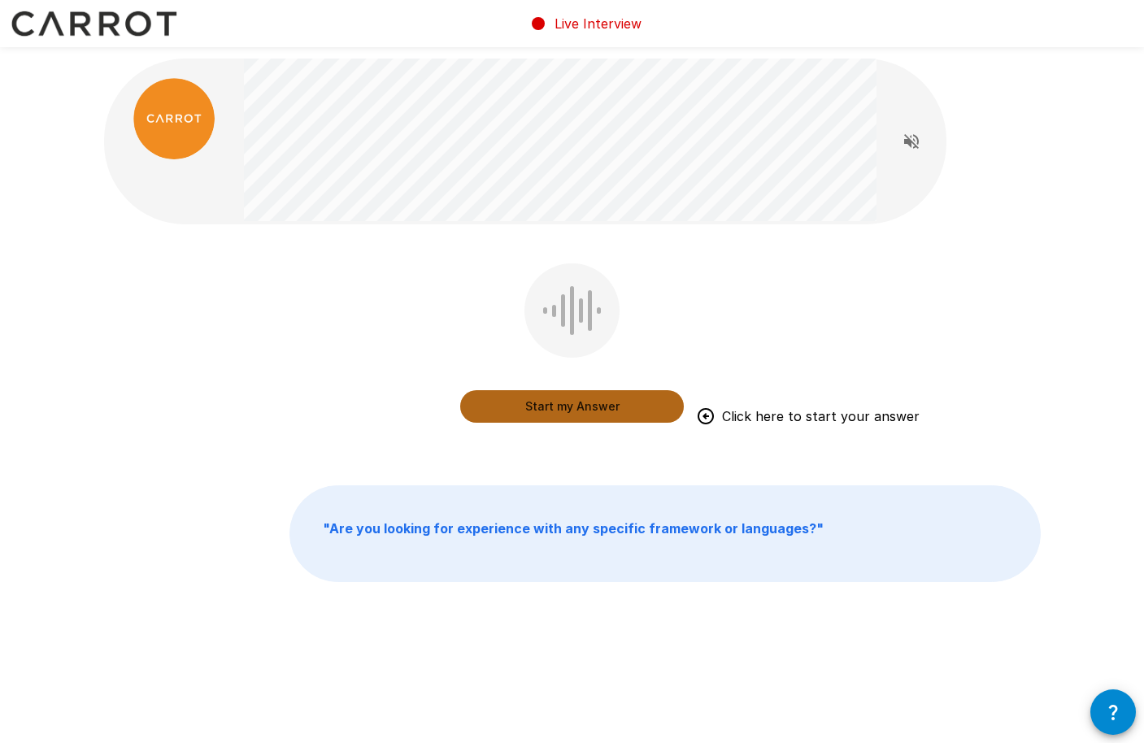
click at [565, 400] on button "Start my Answer" at bounding box center [572, 406] width 224 height 33
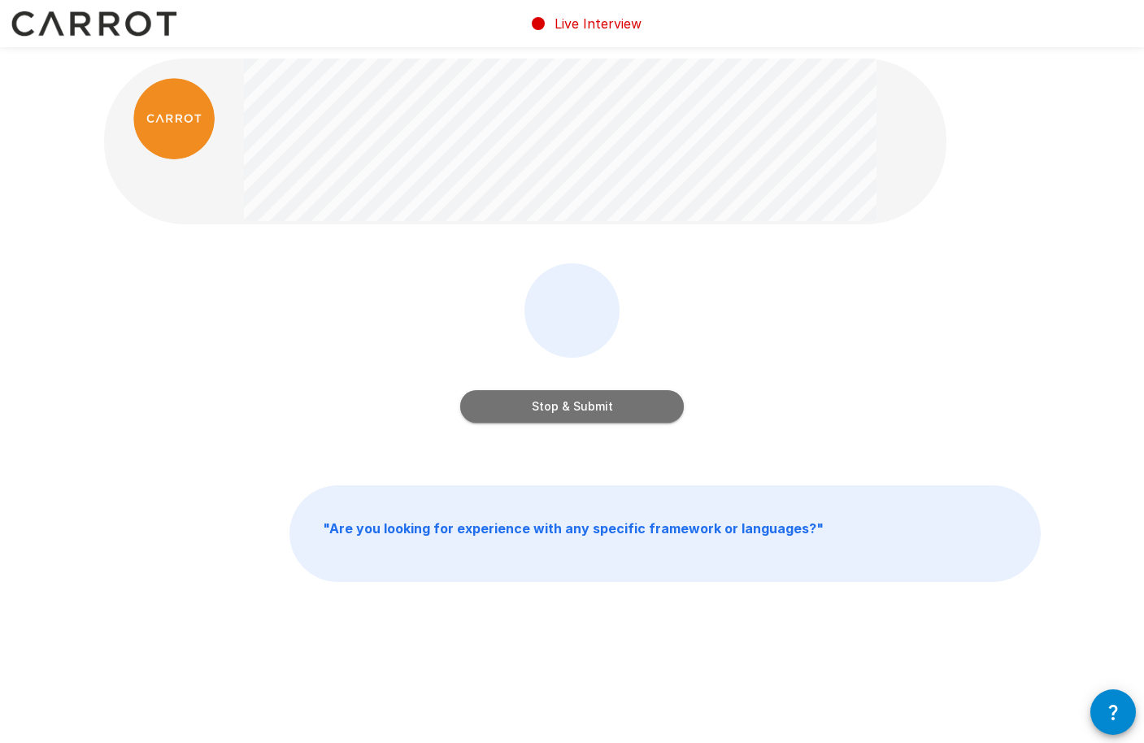
click at [565, 400] on button "Stop & Submit" at bounding box center [572, 406] width 224 height 33
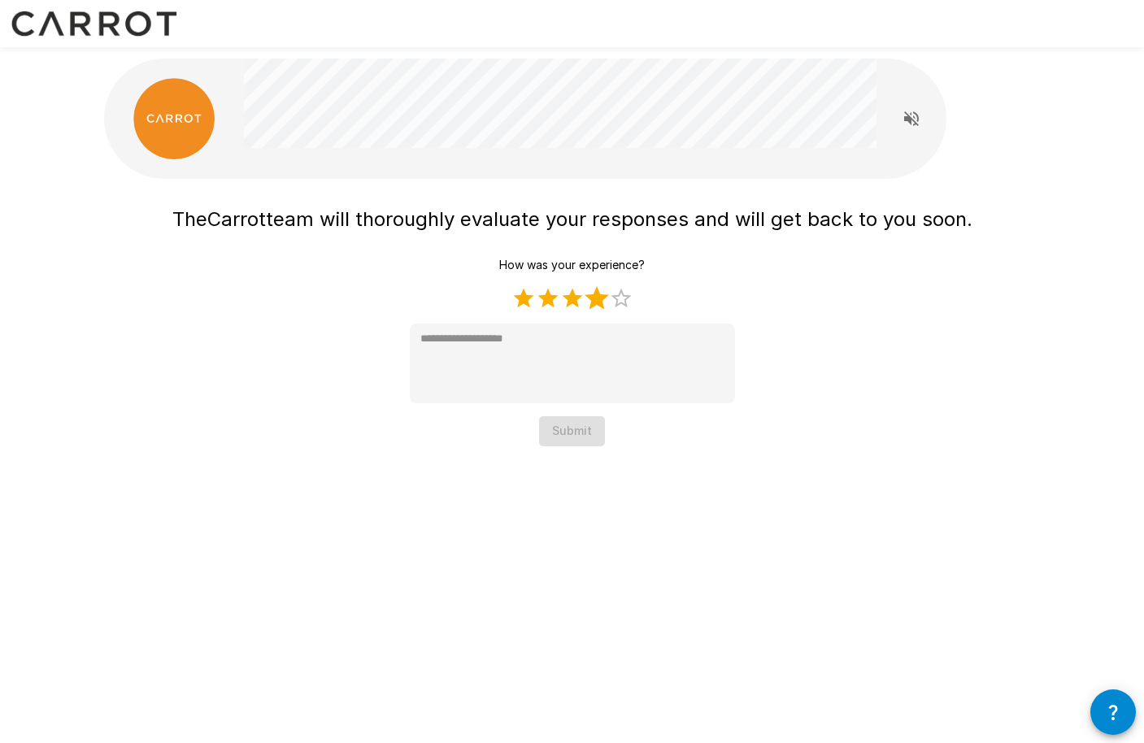
click at [600, 300] on label "4 Stars" at bounding box center [597, 298] width 24 height 24
type textarea "*"
click at [590, 432] on button "Submit" at bounding box center [572, 431] width 66 height 30
